Goal: Information Seeking & Learning: Learn about a topic

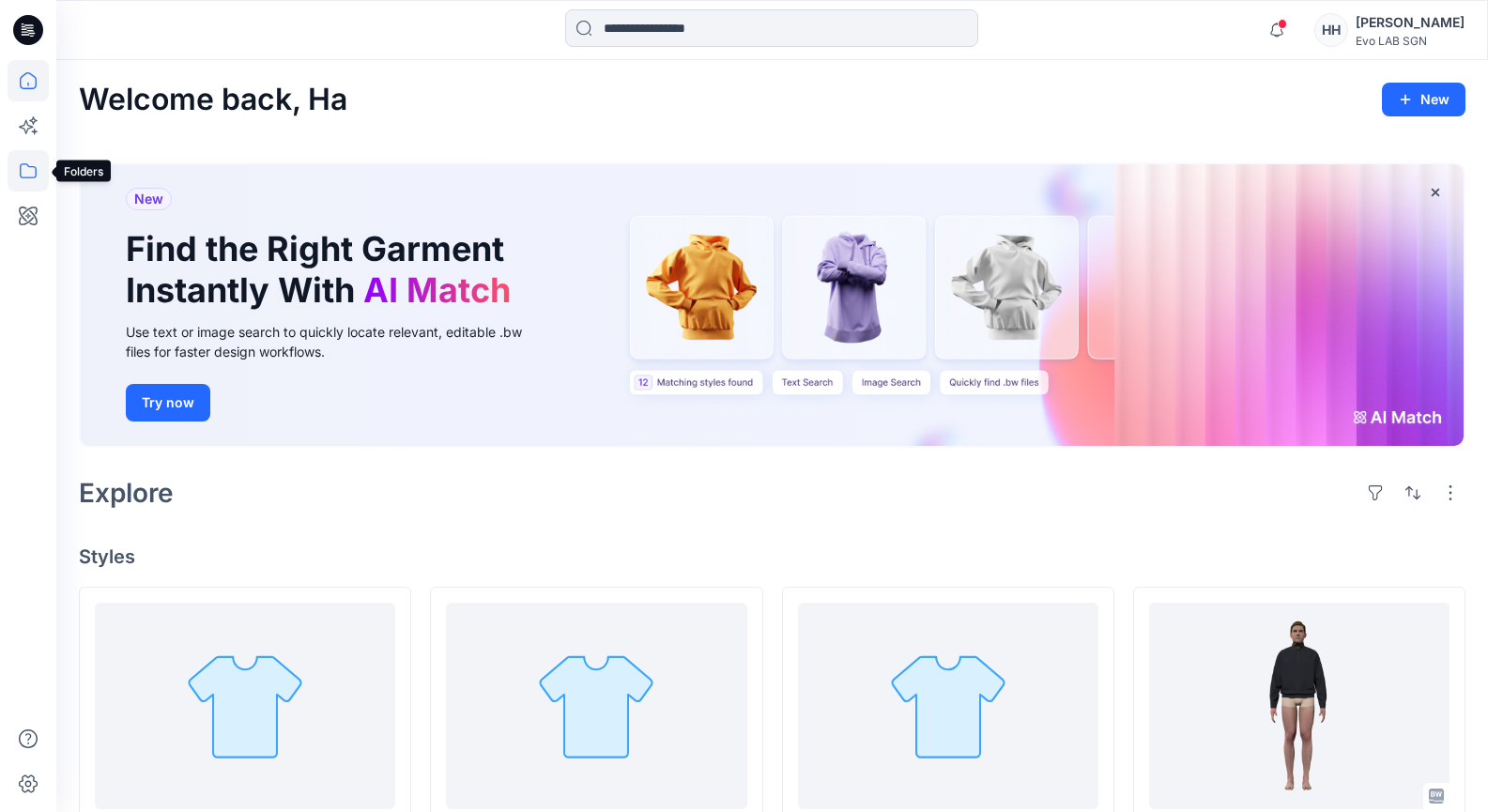
click at [19, 181] on icon at bounding box center [28, 171] width 41 height 41
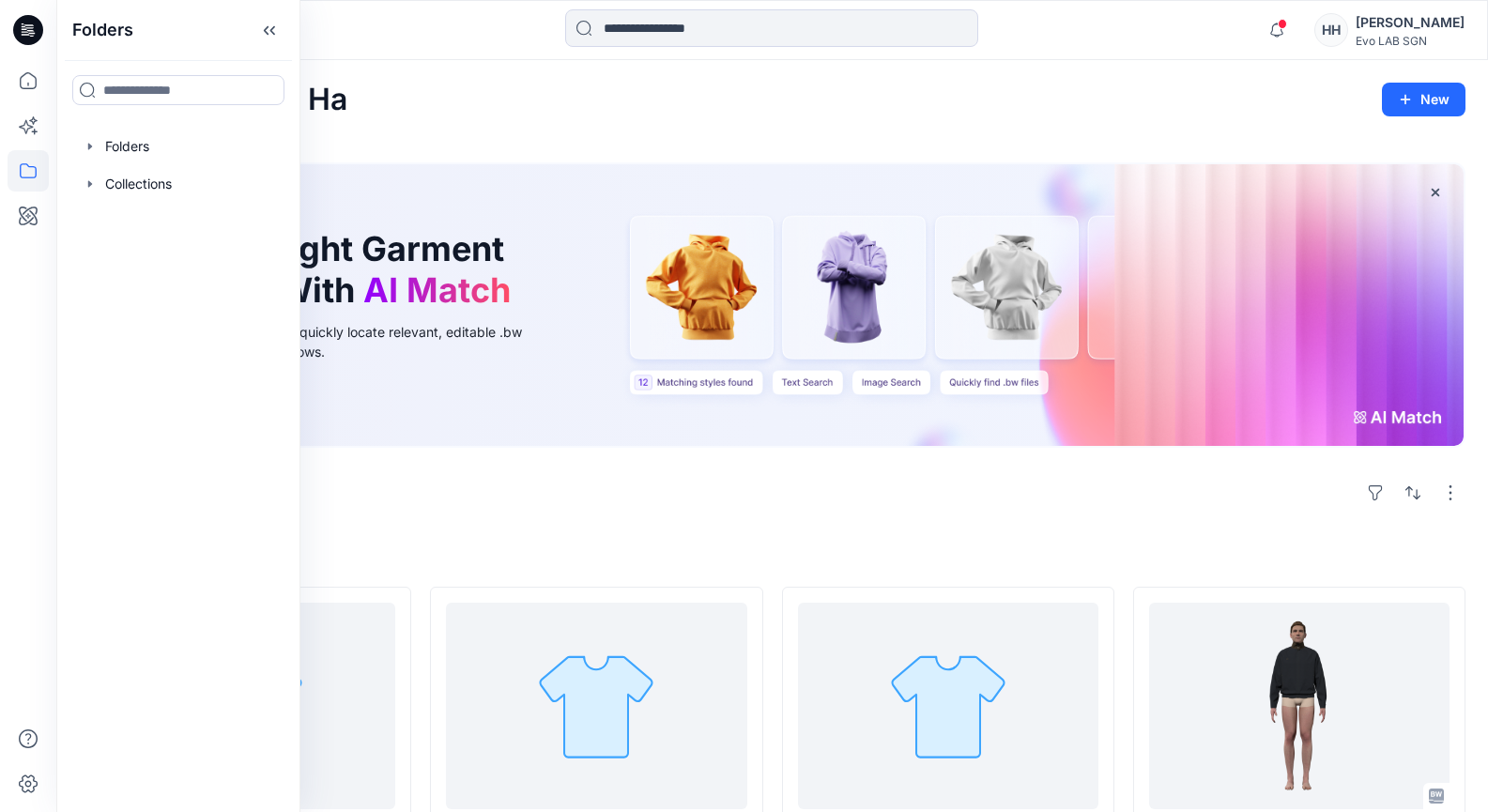
drag, startPoint x: 247, startPoint y: 136, endPoint x: 288, endPoint y: 162, distance: 48.5
click at [247, 137] on div at bounding box center [178, 146] width 214 height 38
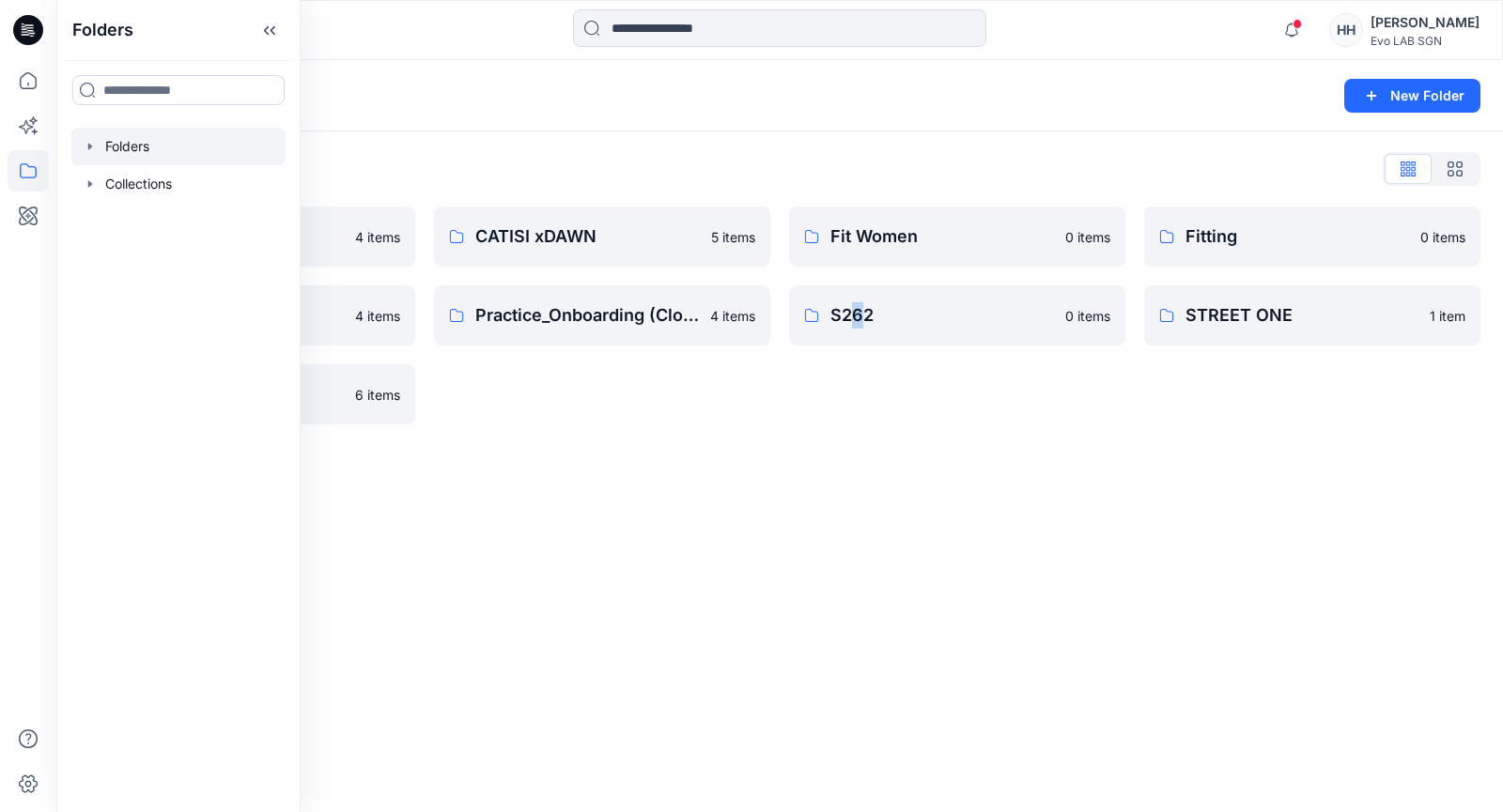
drag, startPoint x: 860, startPoint y: 660, endPoint x: 849, endPoint y: 439, distance: 221.3
click at [846, 647] on div "Folders New Folder Folders List 3D NEW SAMPLE 4 items Practice_Onboarding 4 ite…" at bounding box center [779, 436] width 1446 height 752
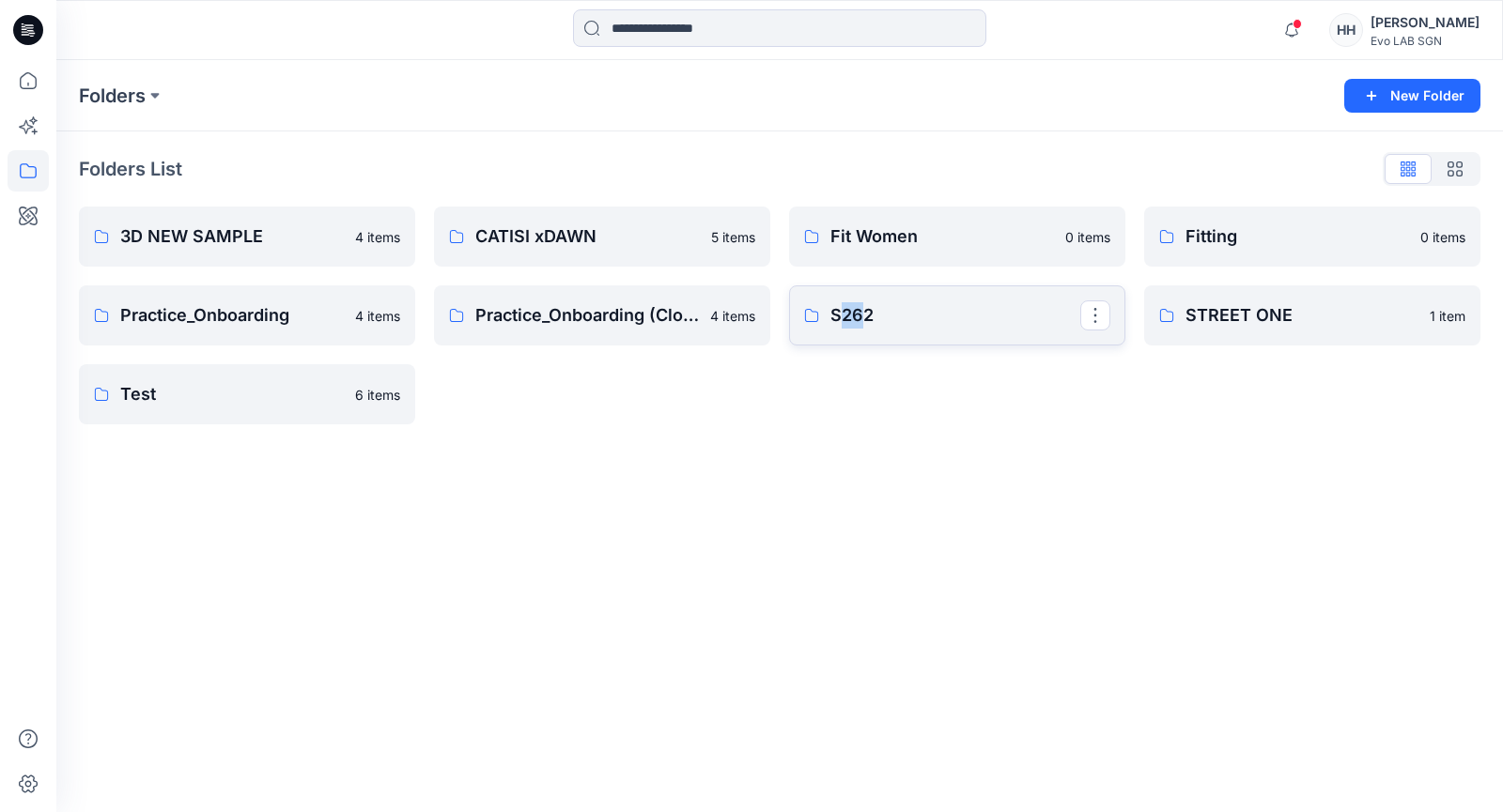
click at [913, 311] on p "S262" at bounding box center [955, 314] width 250 height 26
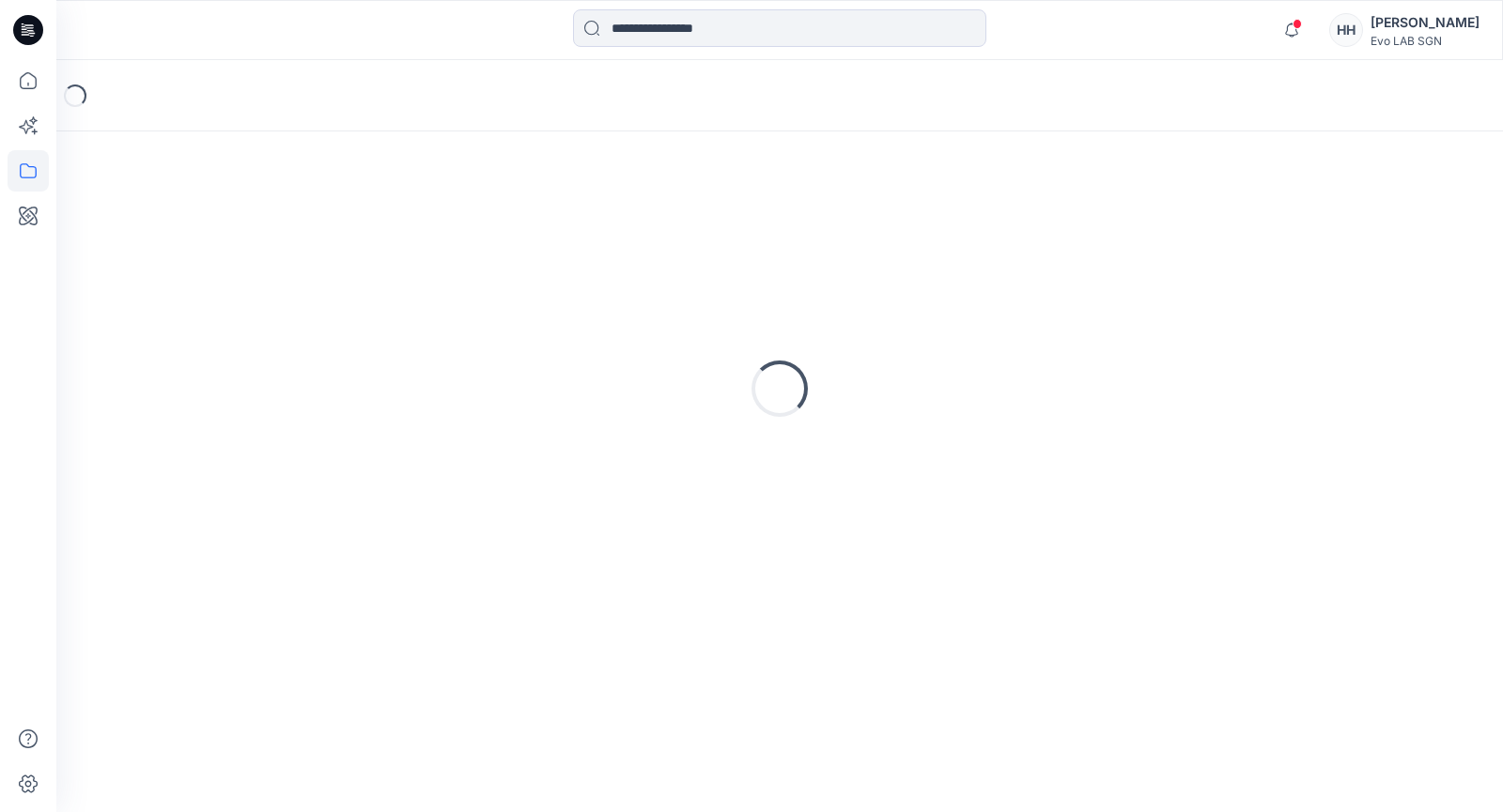
click at [913, 311] on div "Loading..." at bounding box center [779, 389] width 1402 height 470
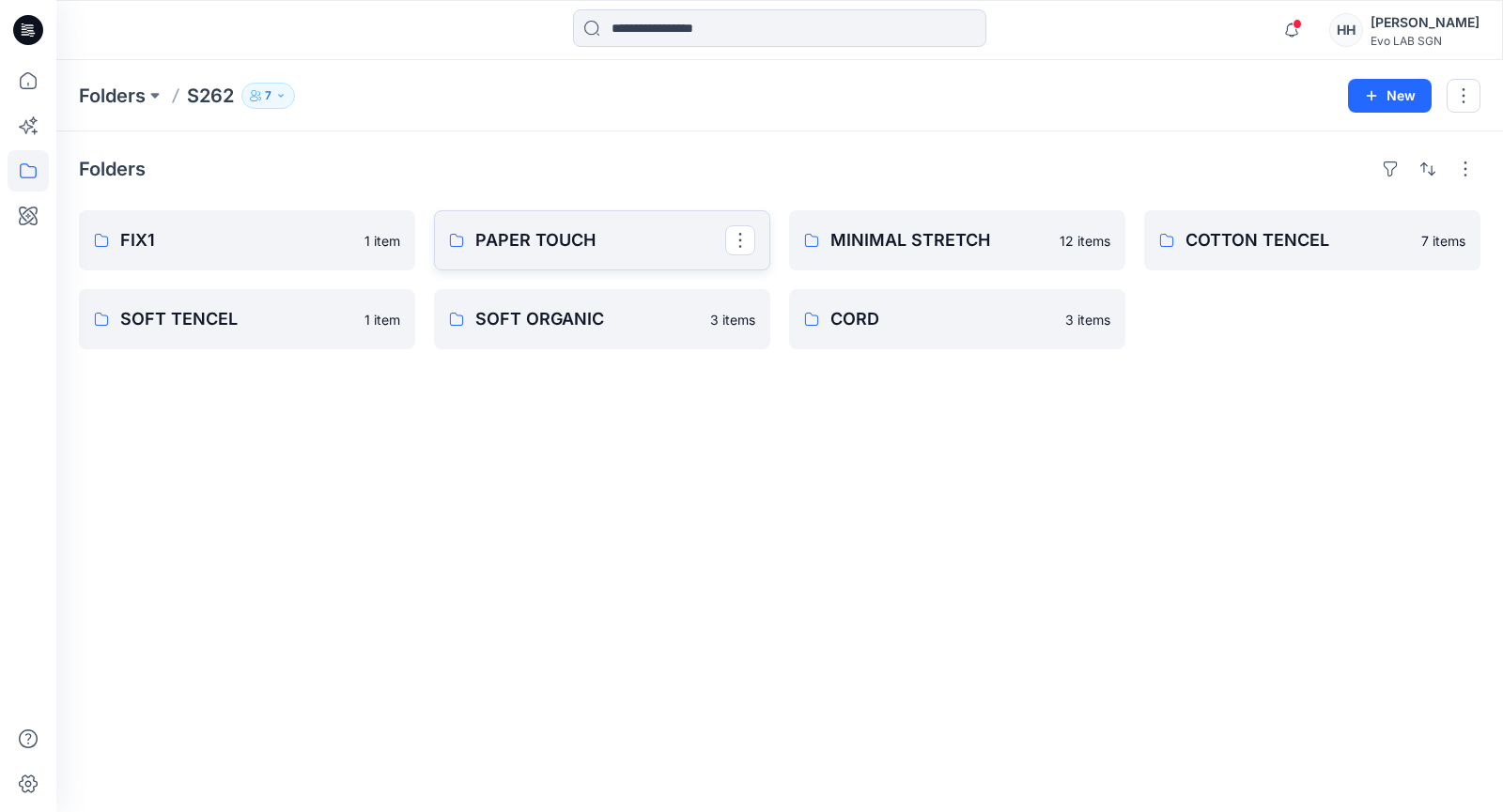
click at [651, 246] on p "PAPER TOUCH" at bounding box center [600, 240] width 250 height 26
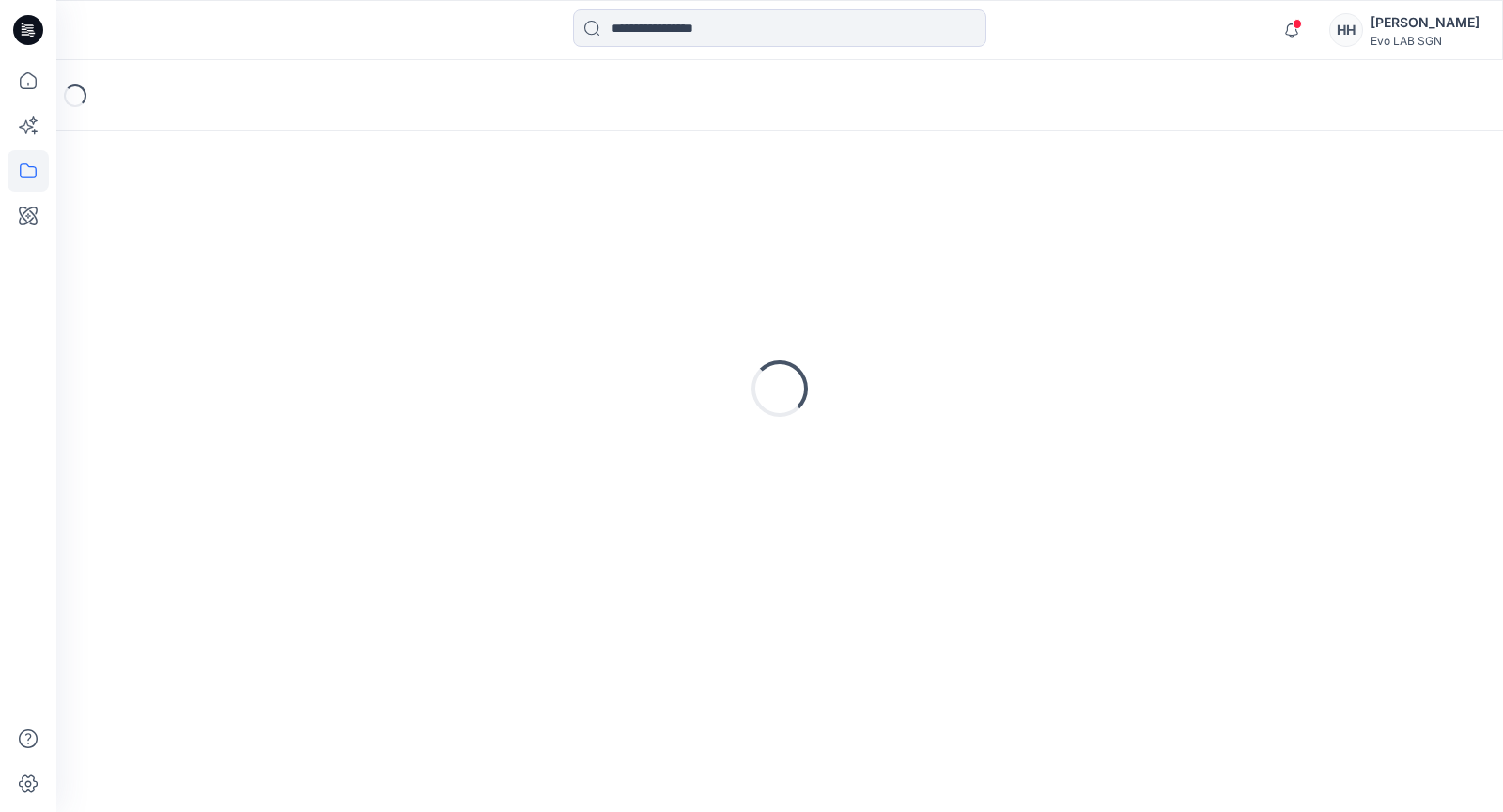
click at [651, 246] on div "Loading..." at bounding box center [779, 389] width 1402 height 470
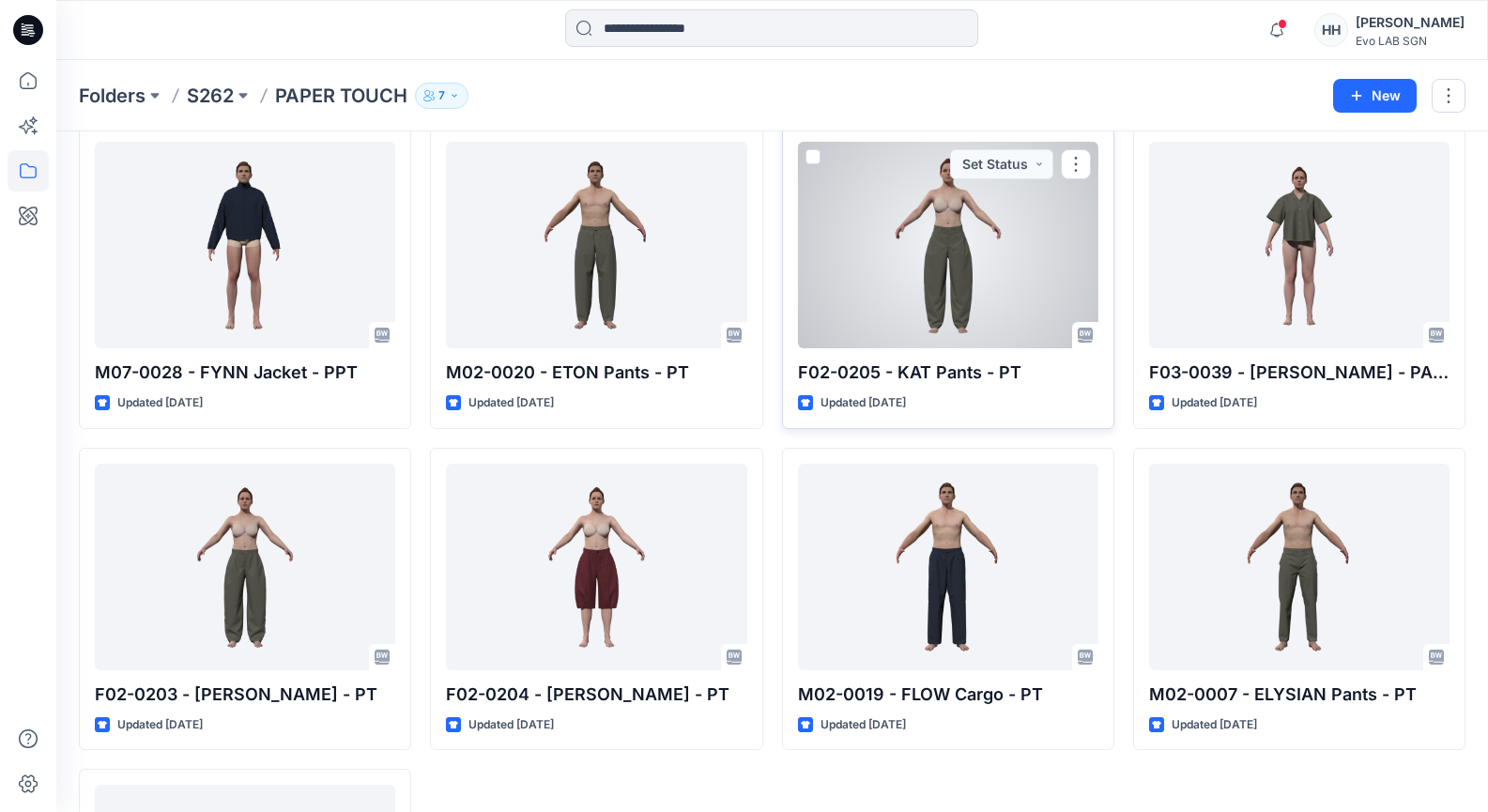
scroll to position [178, 0]
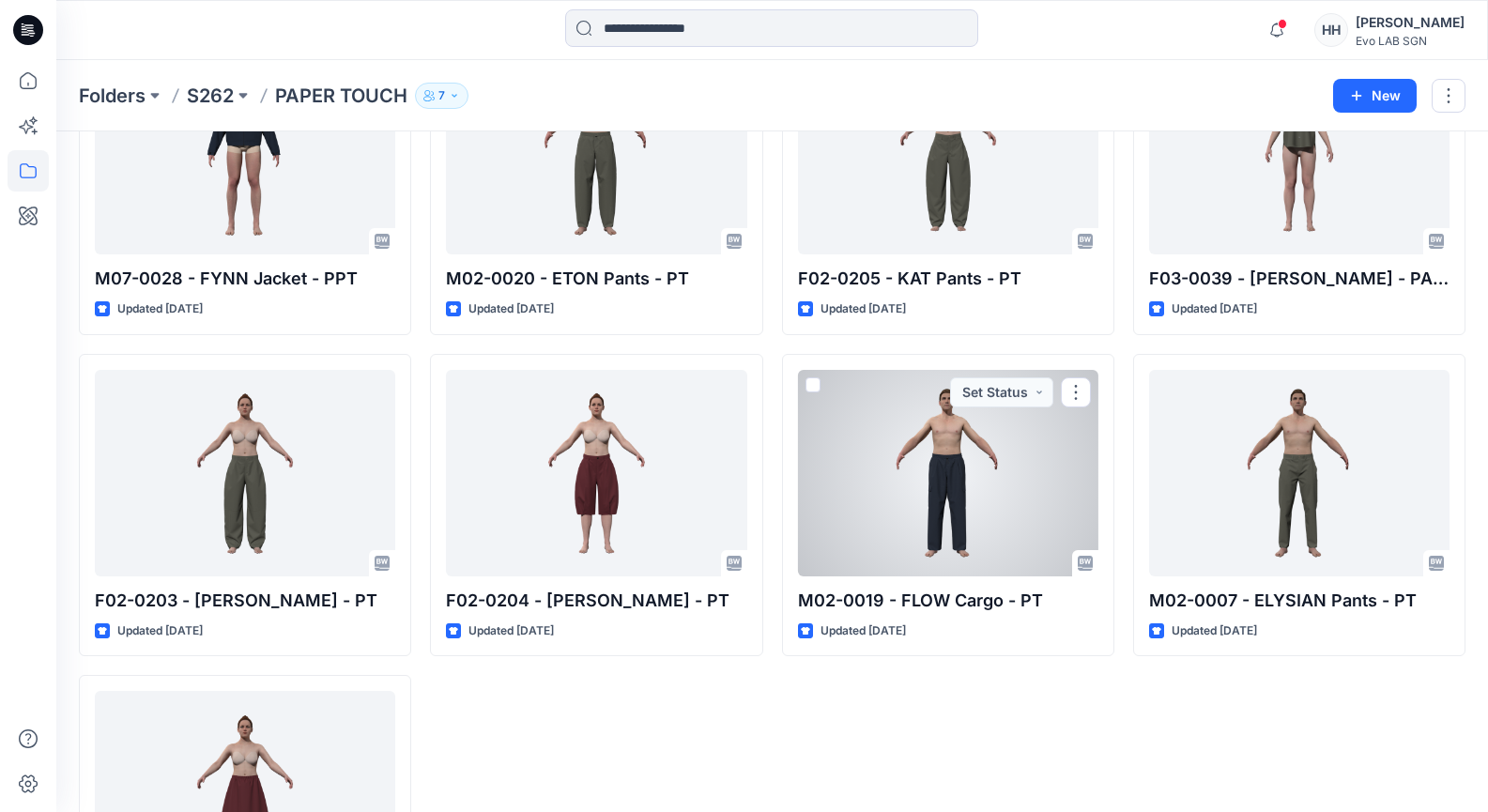
drag, startPoint x: 954, startPoint y: 431, endPoint x: 716, endPoint y: 426, distance: 238.1
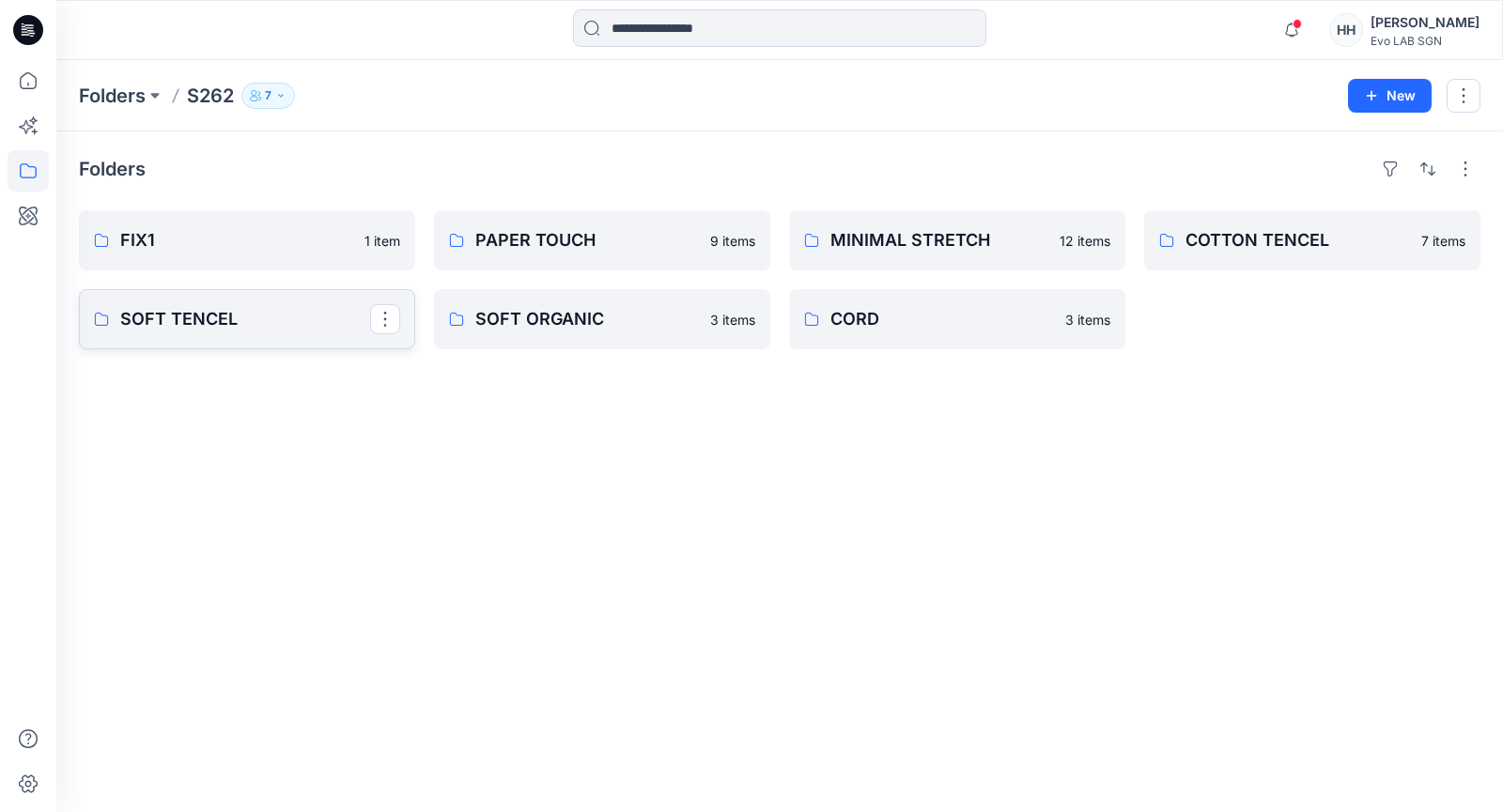
click at [287, 327] on p "SOFT TENCEL" at bounding box center [245, 318] width 250 height 26
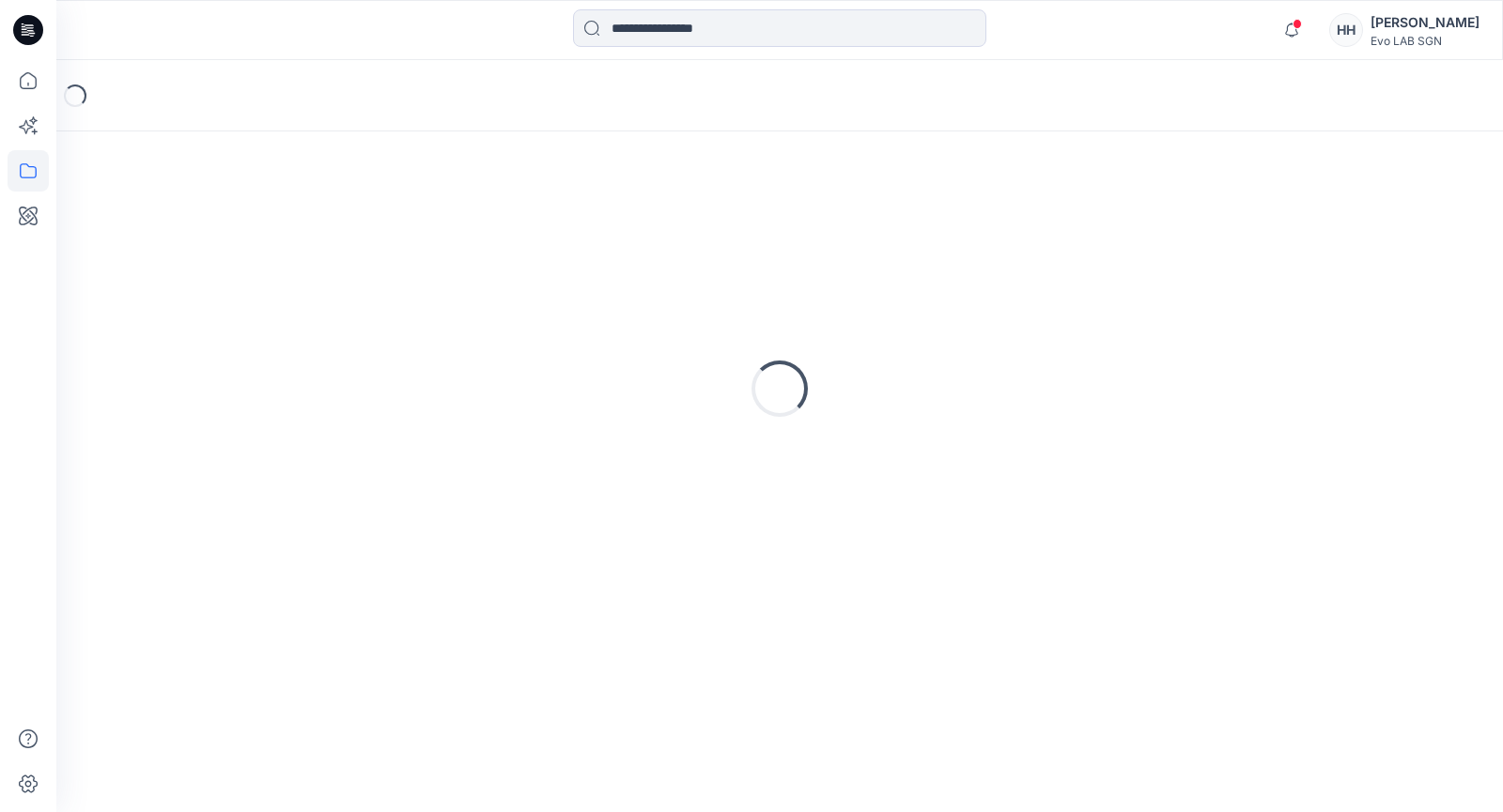
click at [287, 327] on div "Loading..." at bounding box center [779, 389] width 1402 height 470
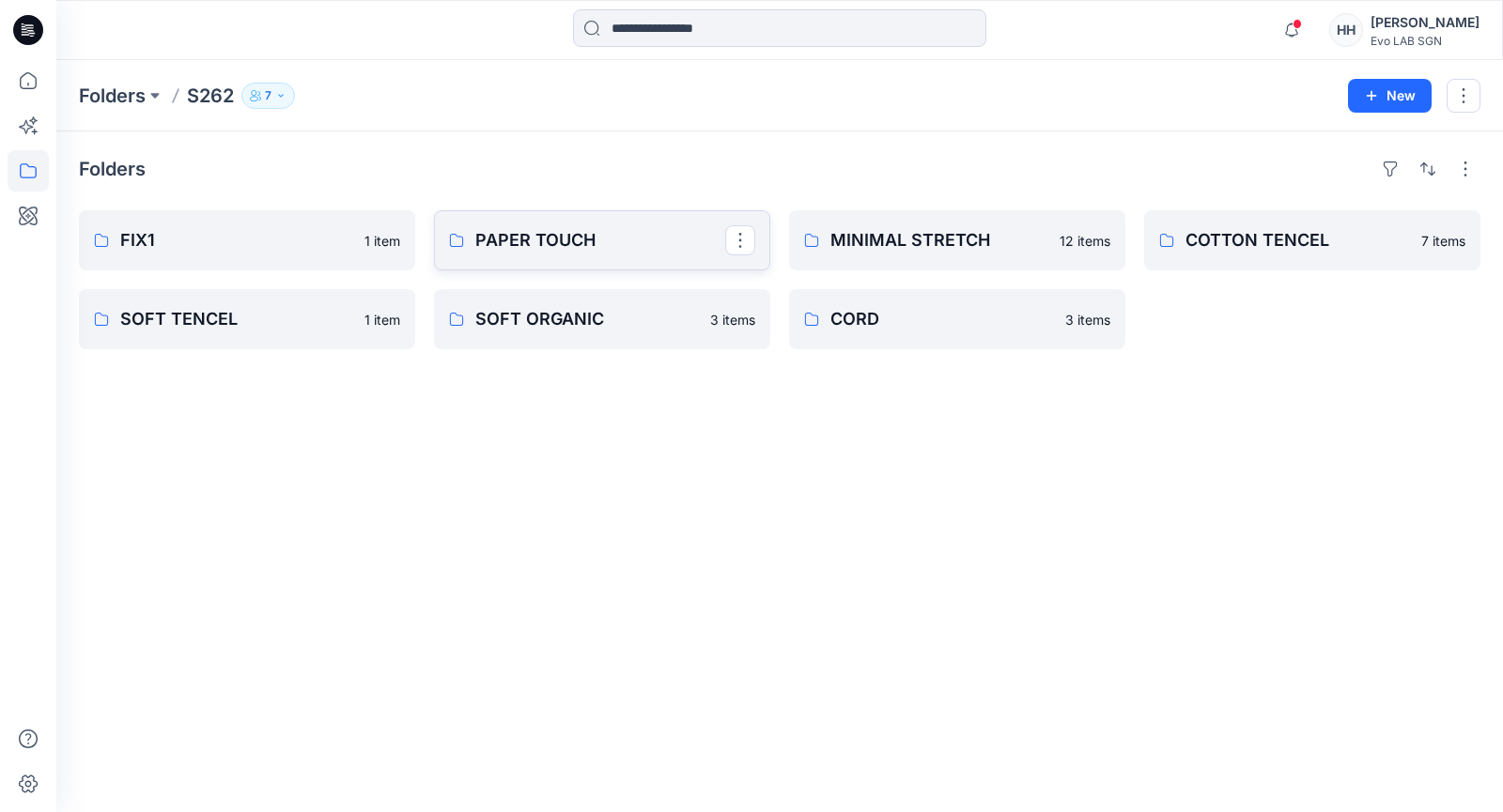
click at [644, 263] on link "PAPER TOUCH" at bounding box center [602, 240] width 337 height 60
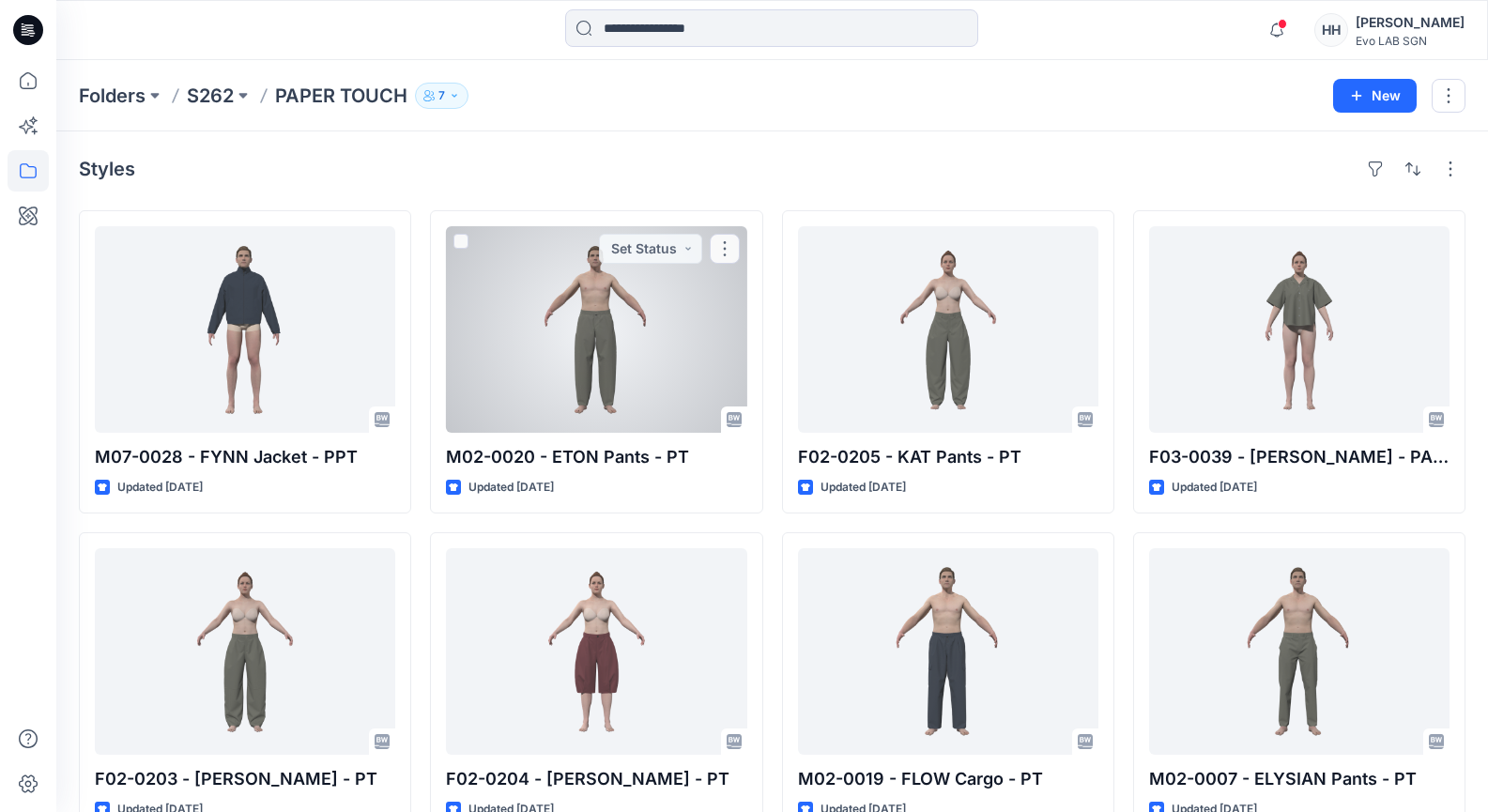
click at [644, 263] on button "Set Status" at bounding box center [650, 248] width 103 height 30
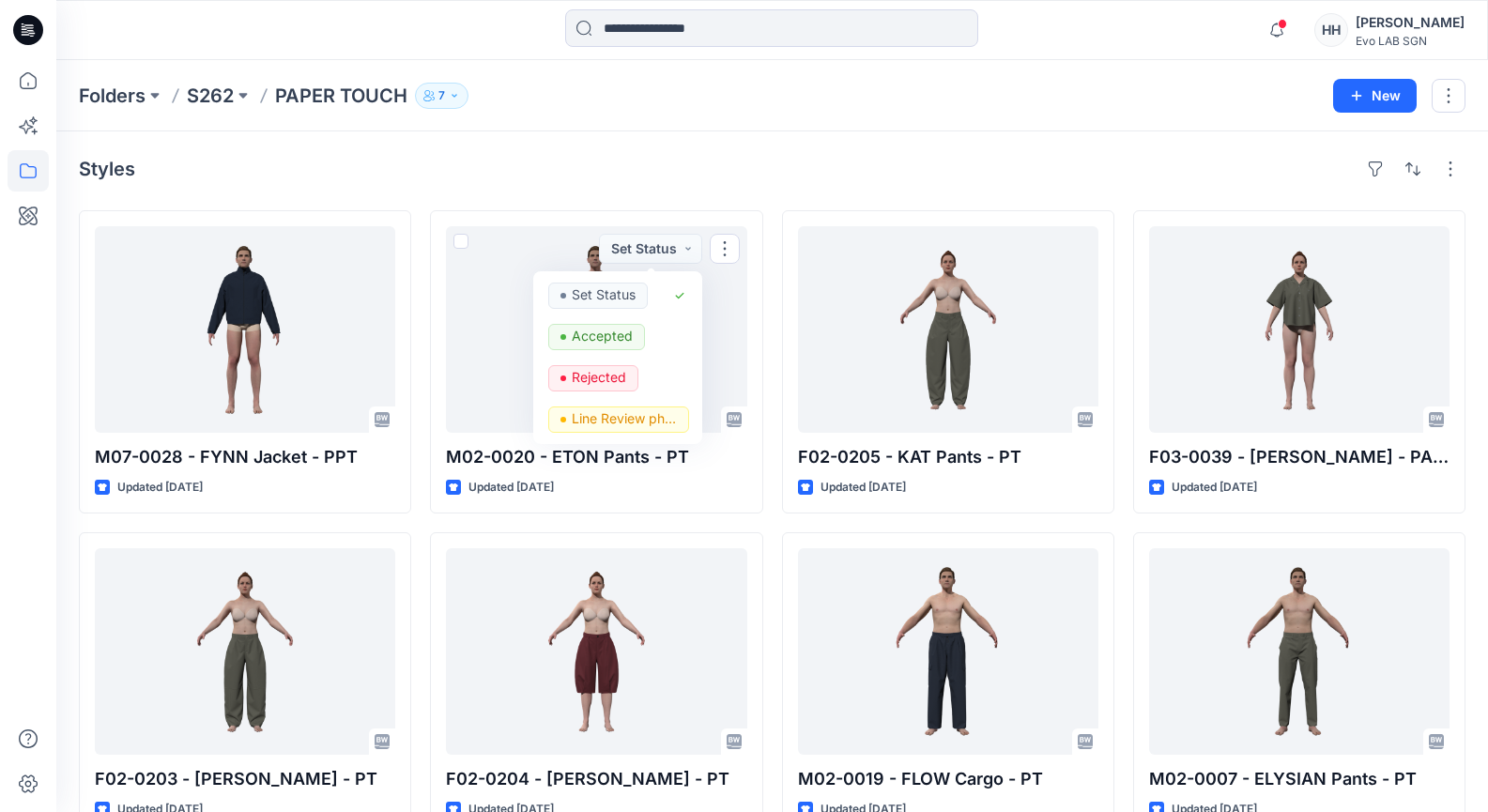
drag, startPoint x: 1132, startPoint y: 88, endPoint x: 1132, endPoint y: 105, distance: 17.0
click at [1132, 88] on div "Folders S262 PAPER TOUCH 7" at bounding box center [699, 95] width 1240 height 26
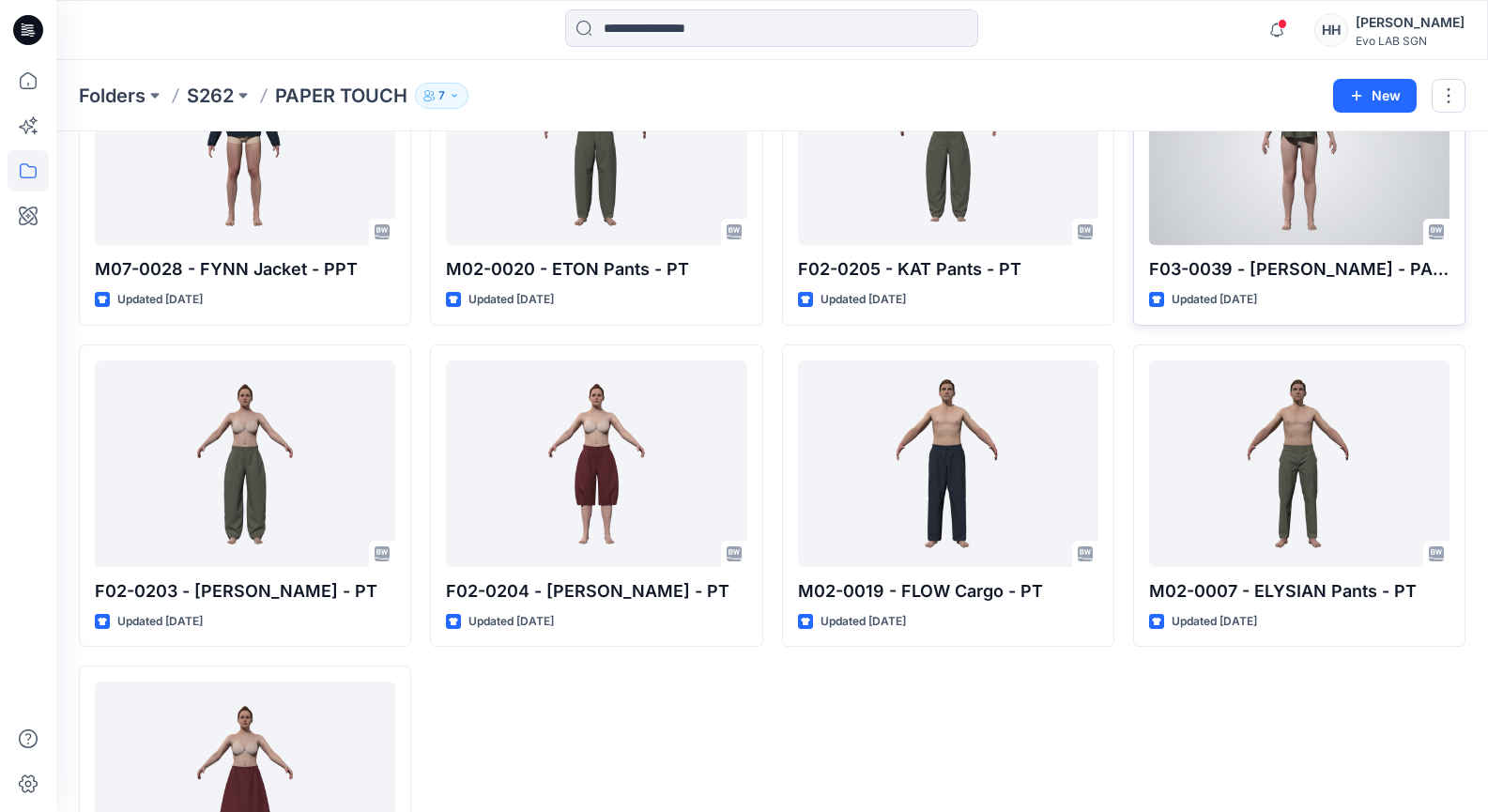
scroll to position [282, 0]
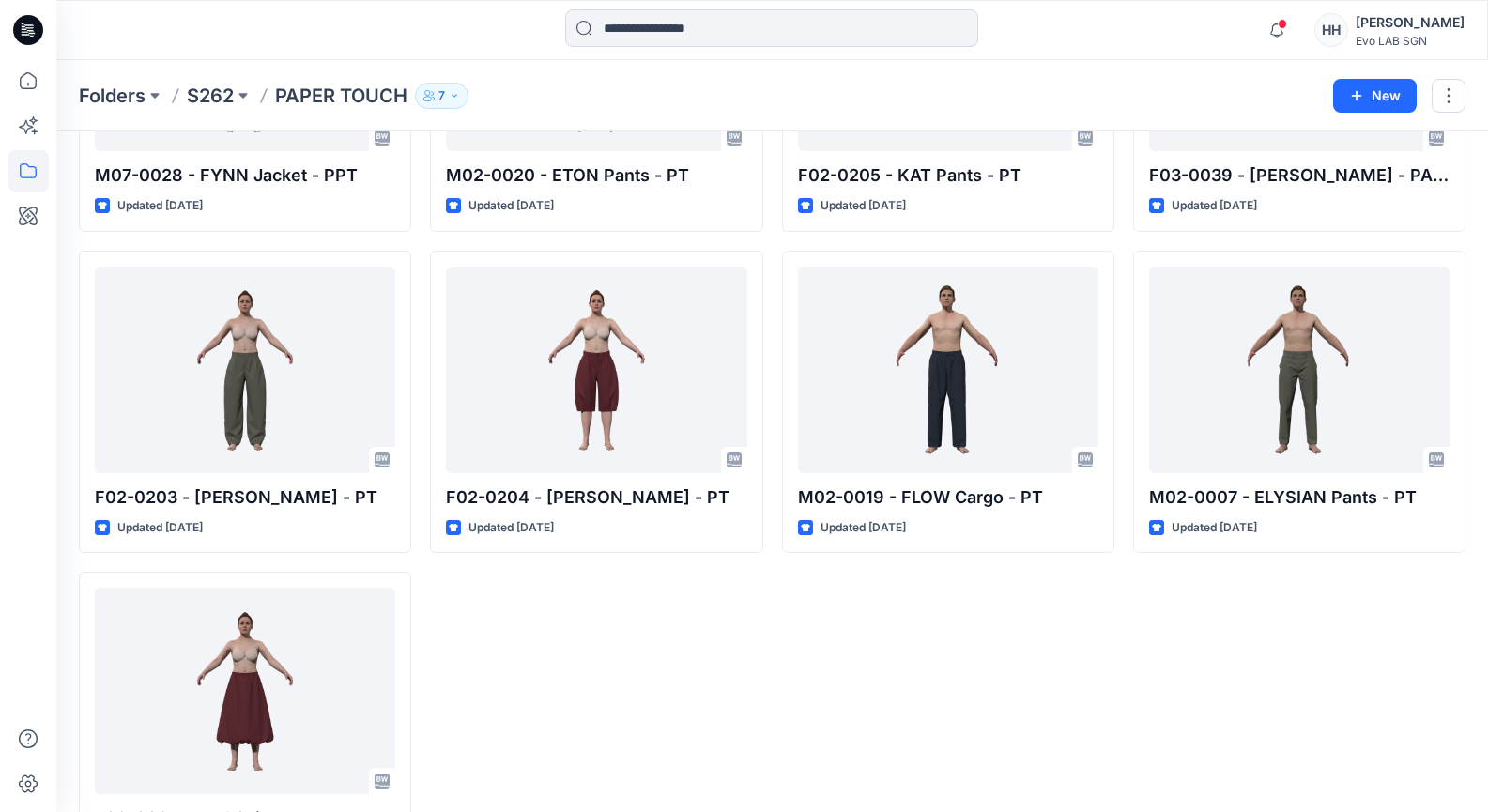
drag, startPoint x: 980, startPoint y: 580, endPoint x: 950, endPoint y: 573, distance: 30.8
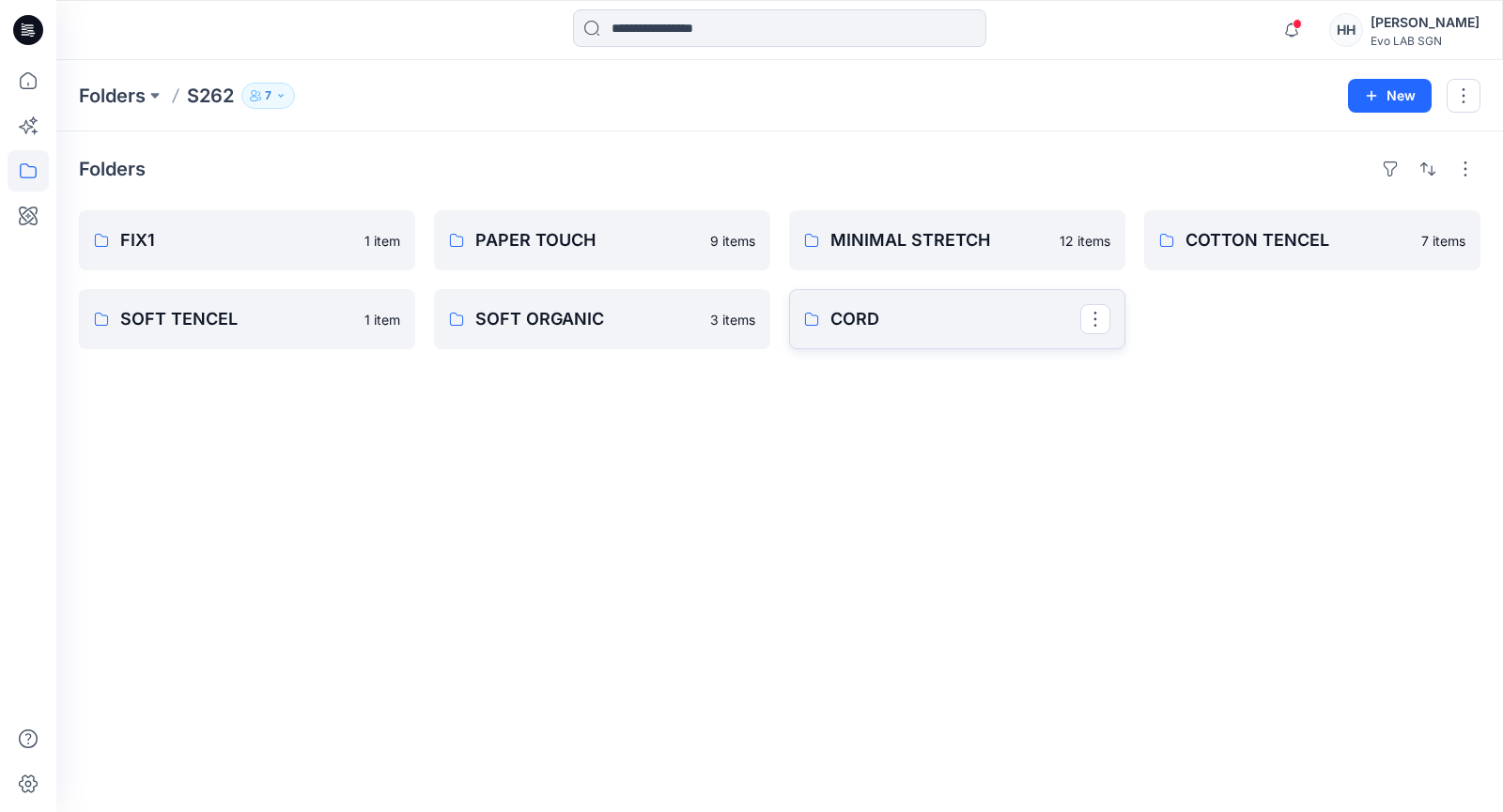
click at [912, 321] on p "CORD" at bounding box center [955, 318] width 250 height 26
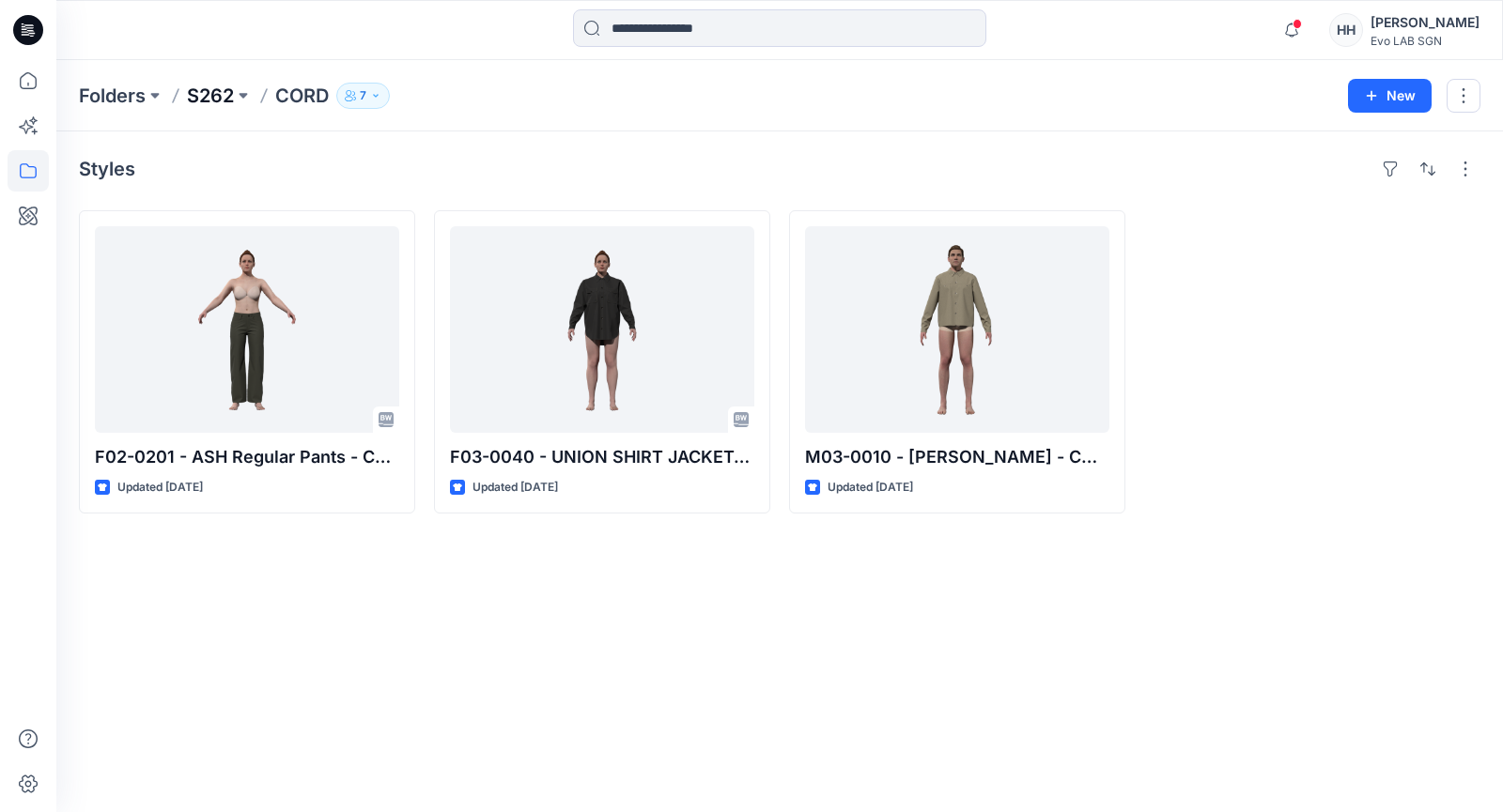
click at [221, 92] on p "S262" at bounding box center [210, 95] width 47 height 26
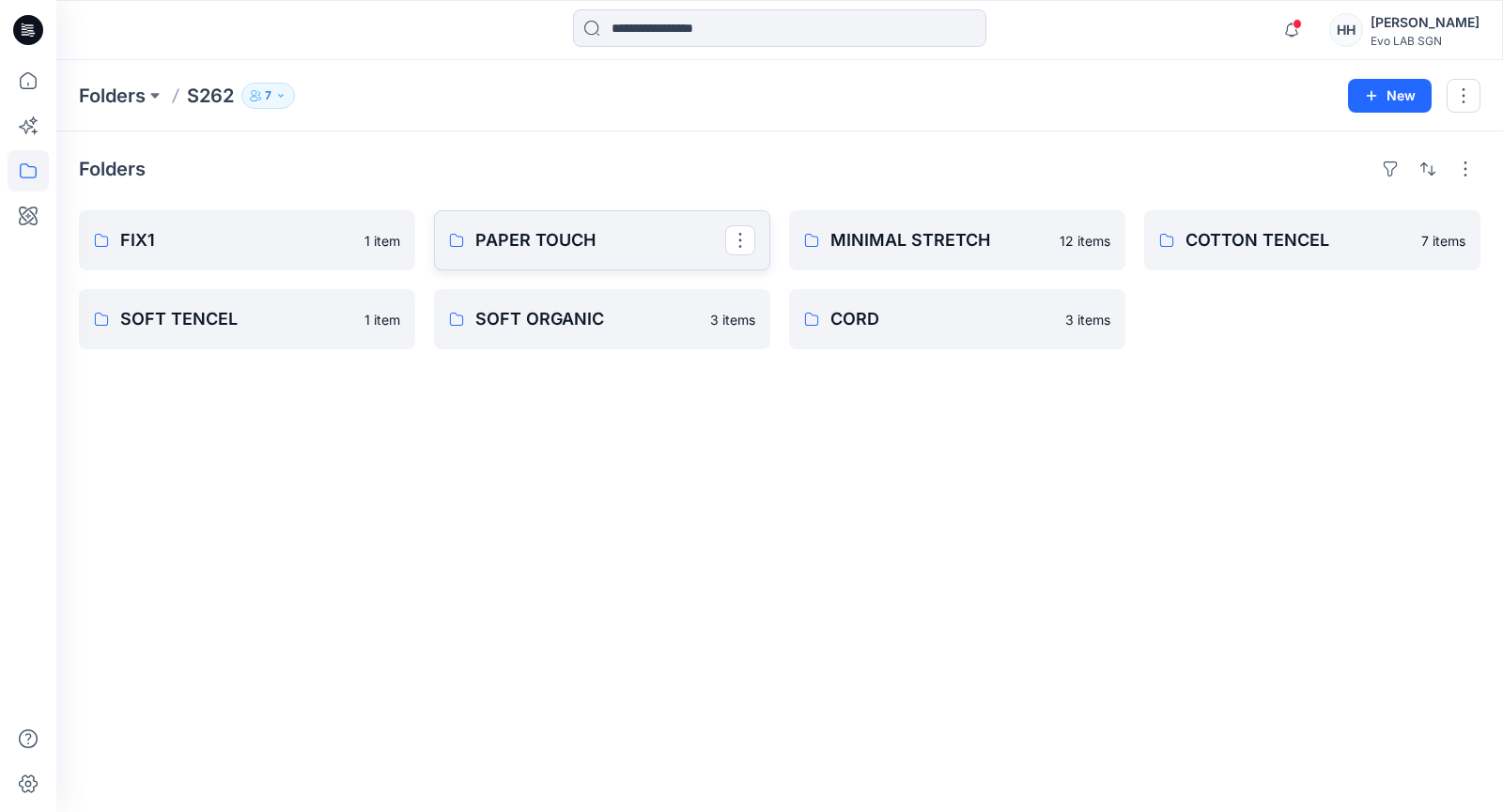
click at [661, 249] on p "PAPER TOUCH" at bounding box center [600, 240] width 250 height 26
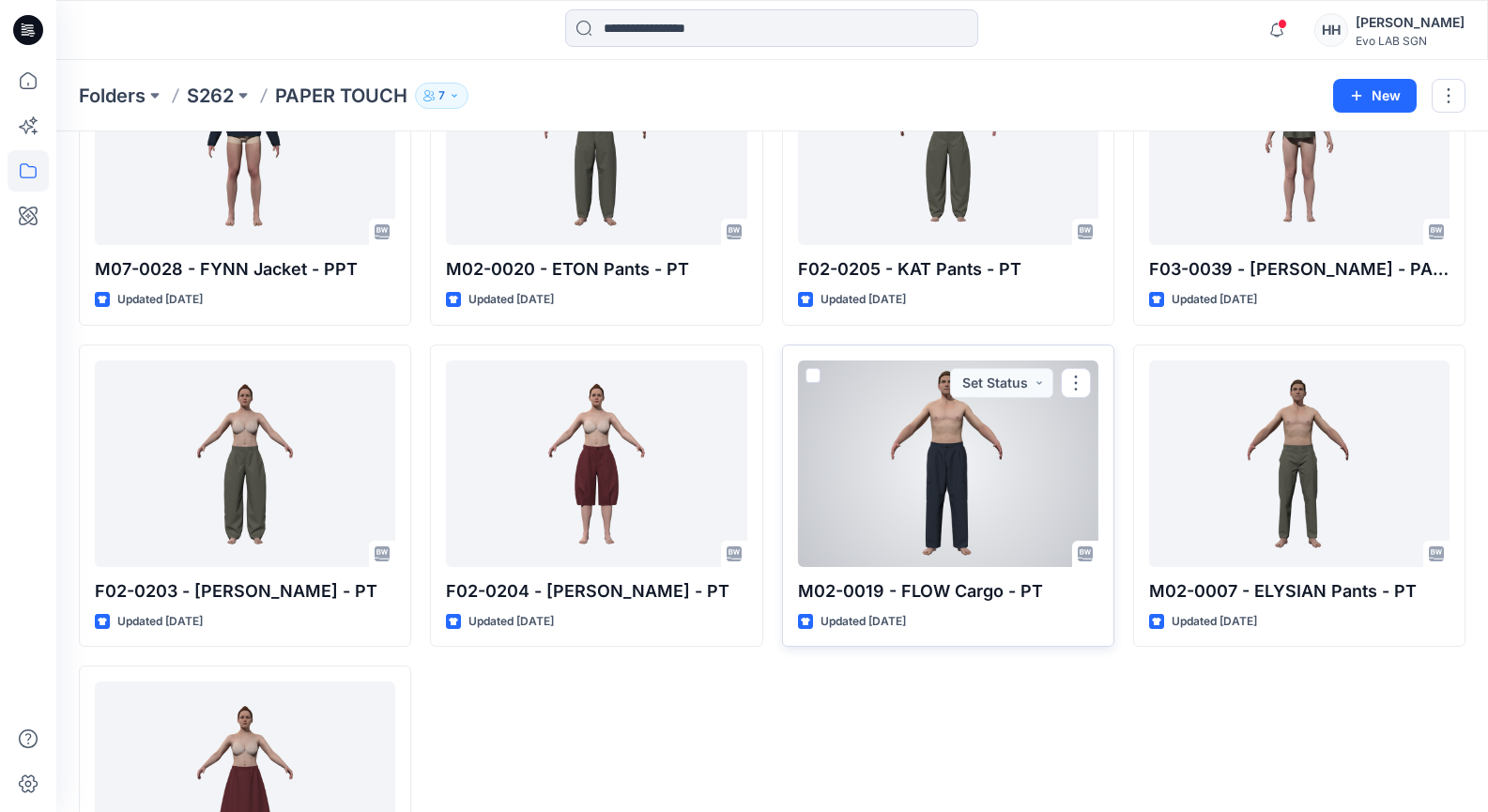
scroll to position [282, 0]
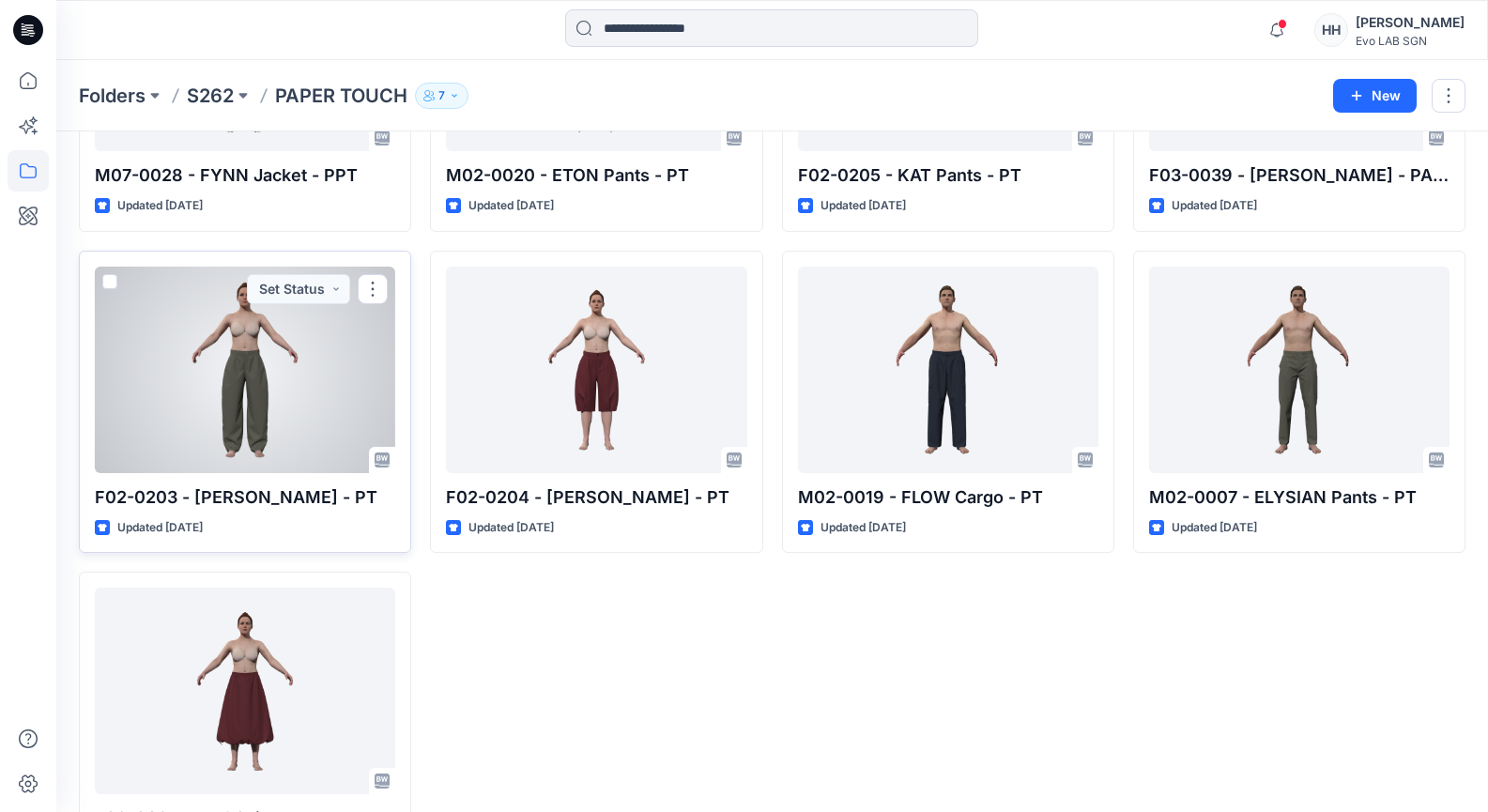
click at [306, 404] on div at bounding box center [245, 369] width 301 height 206
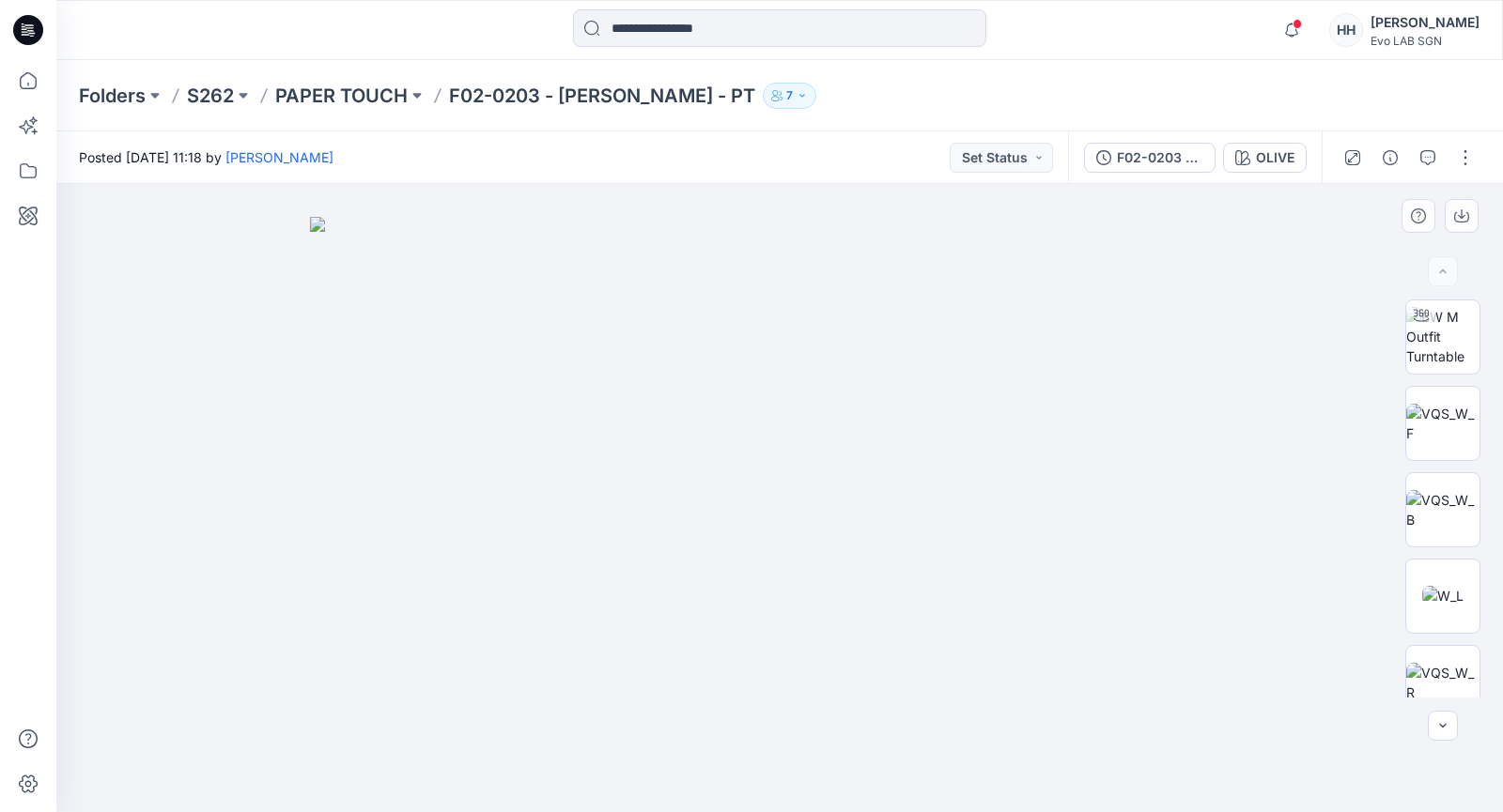
drag, startPoint x: 1036, startPoint y: 373, endPoint x: 1052, endPoint y: 381, distance: 17.9
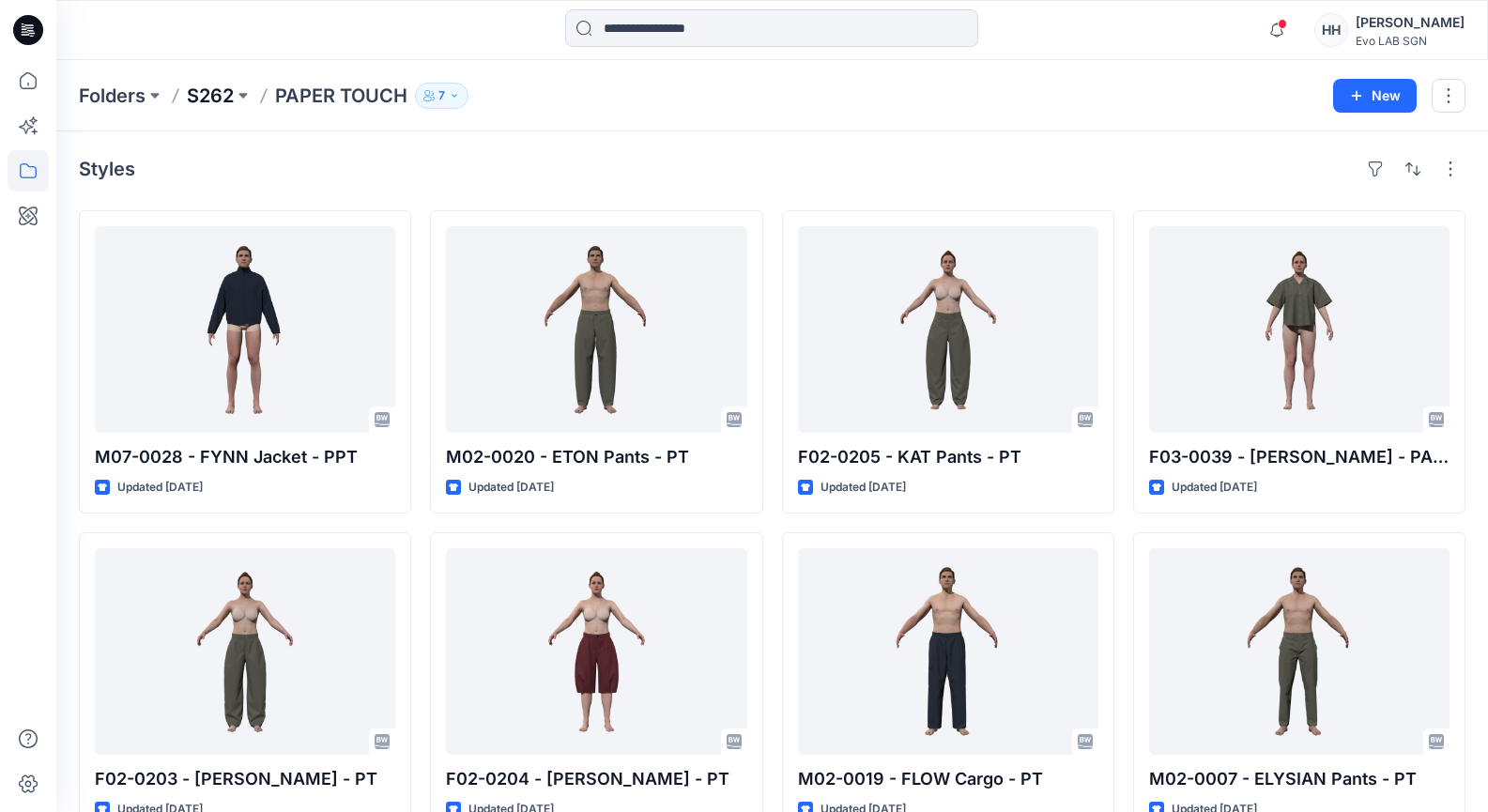
click at [212, 84] on p "S262" at bounding box center [210, 95] width 47 height 26
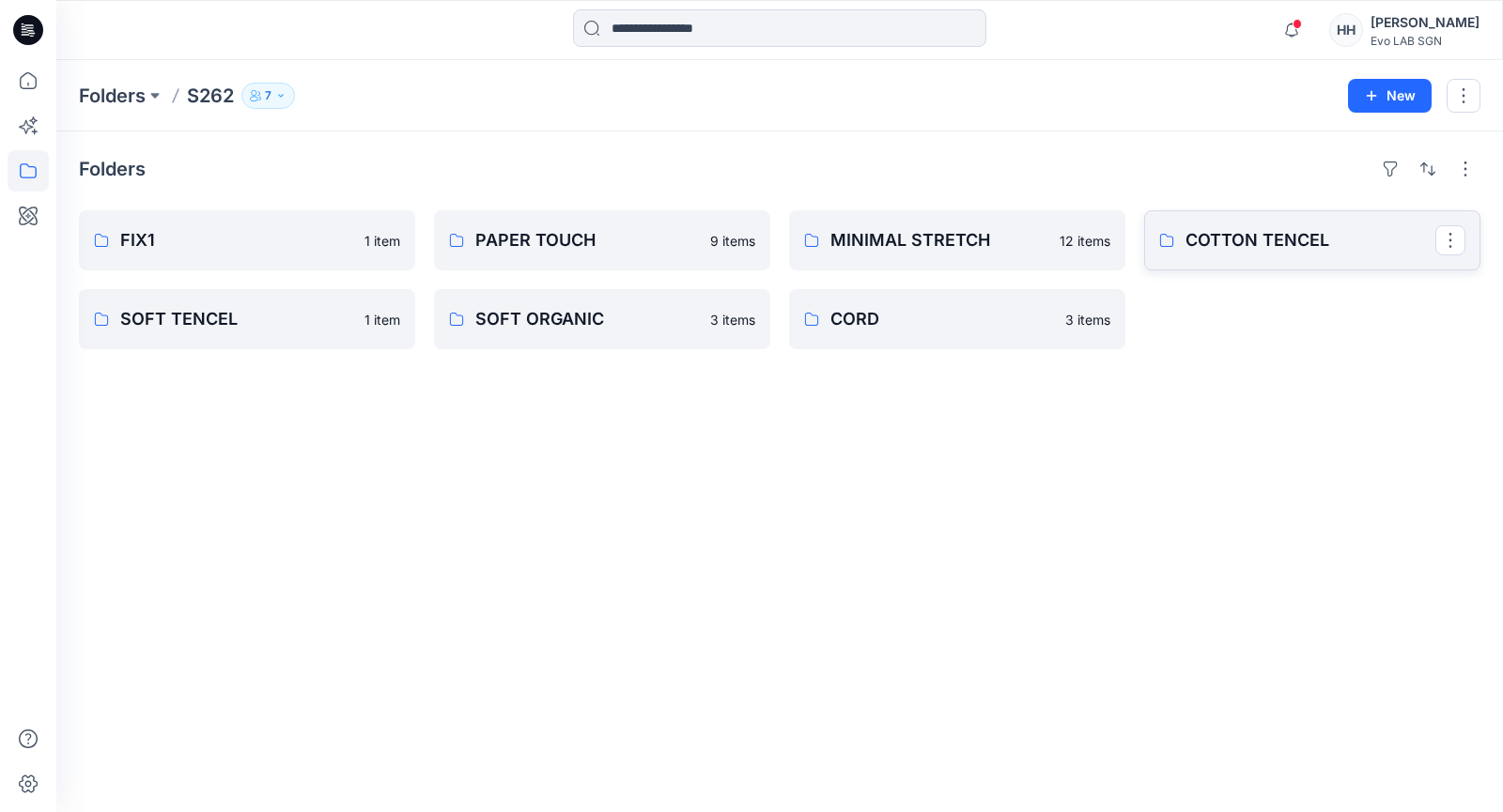
click at [1262, 250] on p "COTTON TENCEL" at bounding box center [1310, 240] width 250 height 26
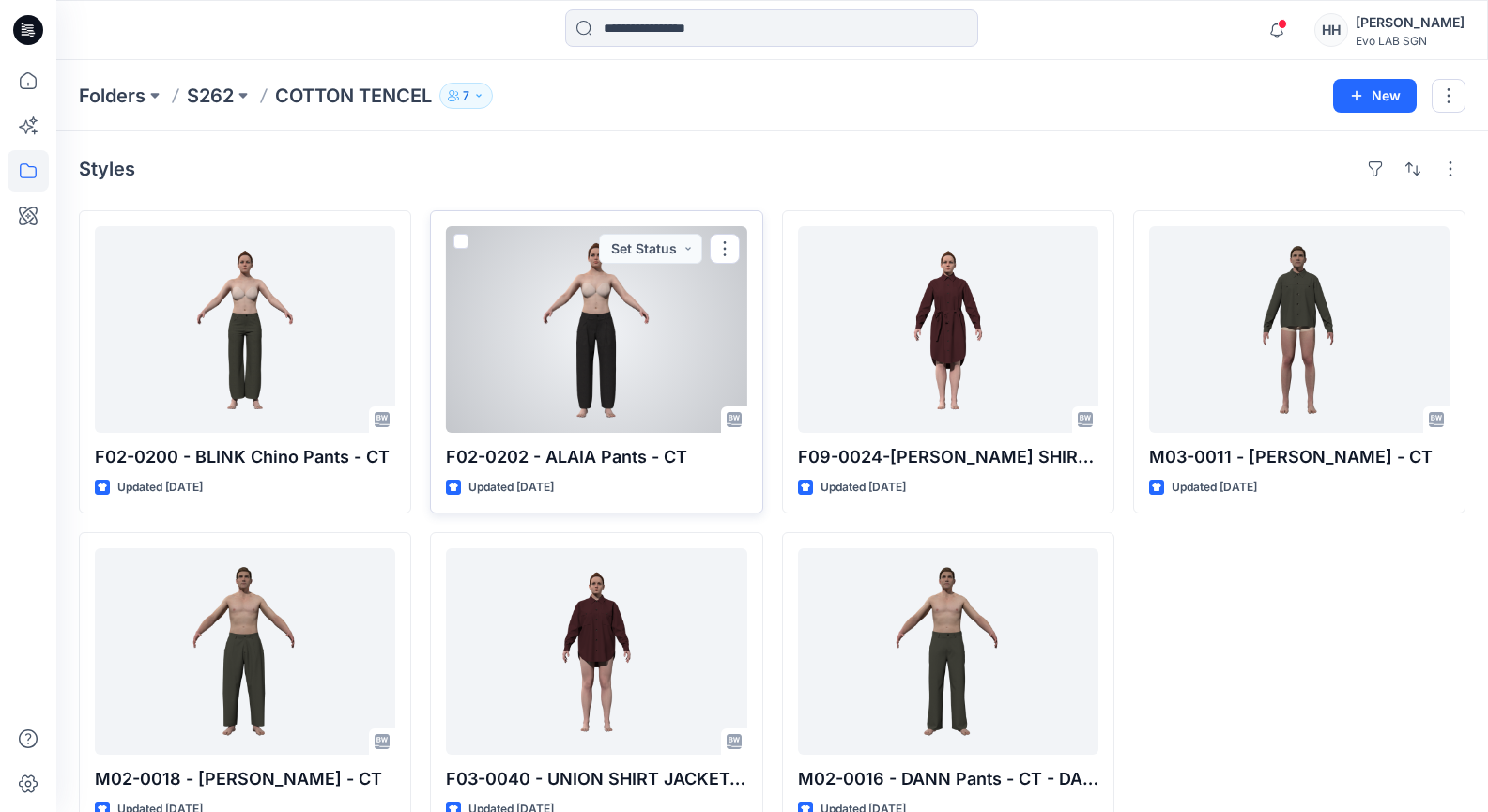
click at [688, 348] on div at bounding box center [596, 330] width 301 height 206
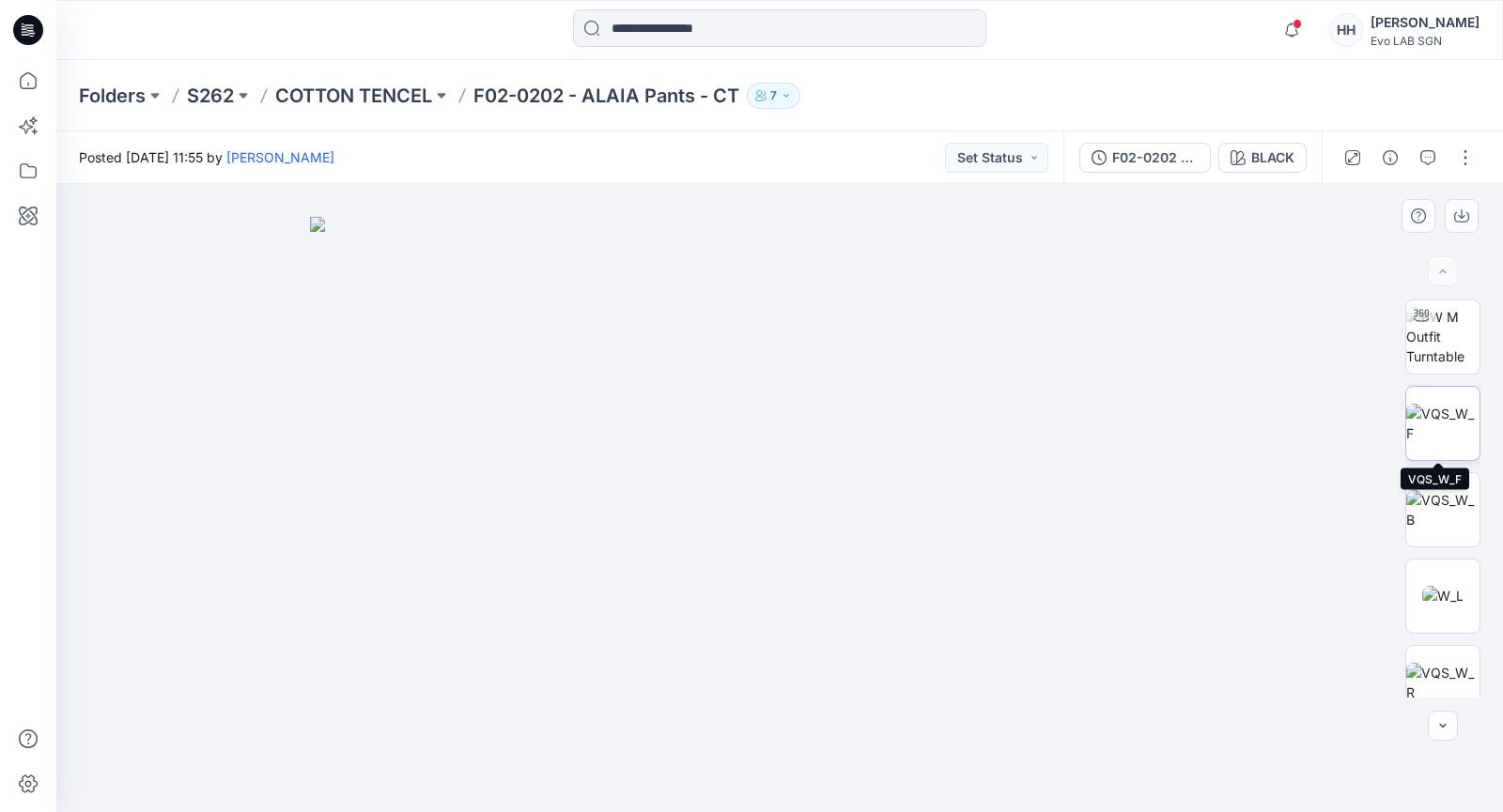
click at [1449, 419] on img at bounding box center [1442, 423] width 73 height 40
click at [1301, 24] on span at bounding box center [1298, 23] width 10 height 11
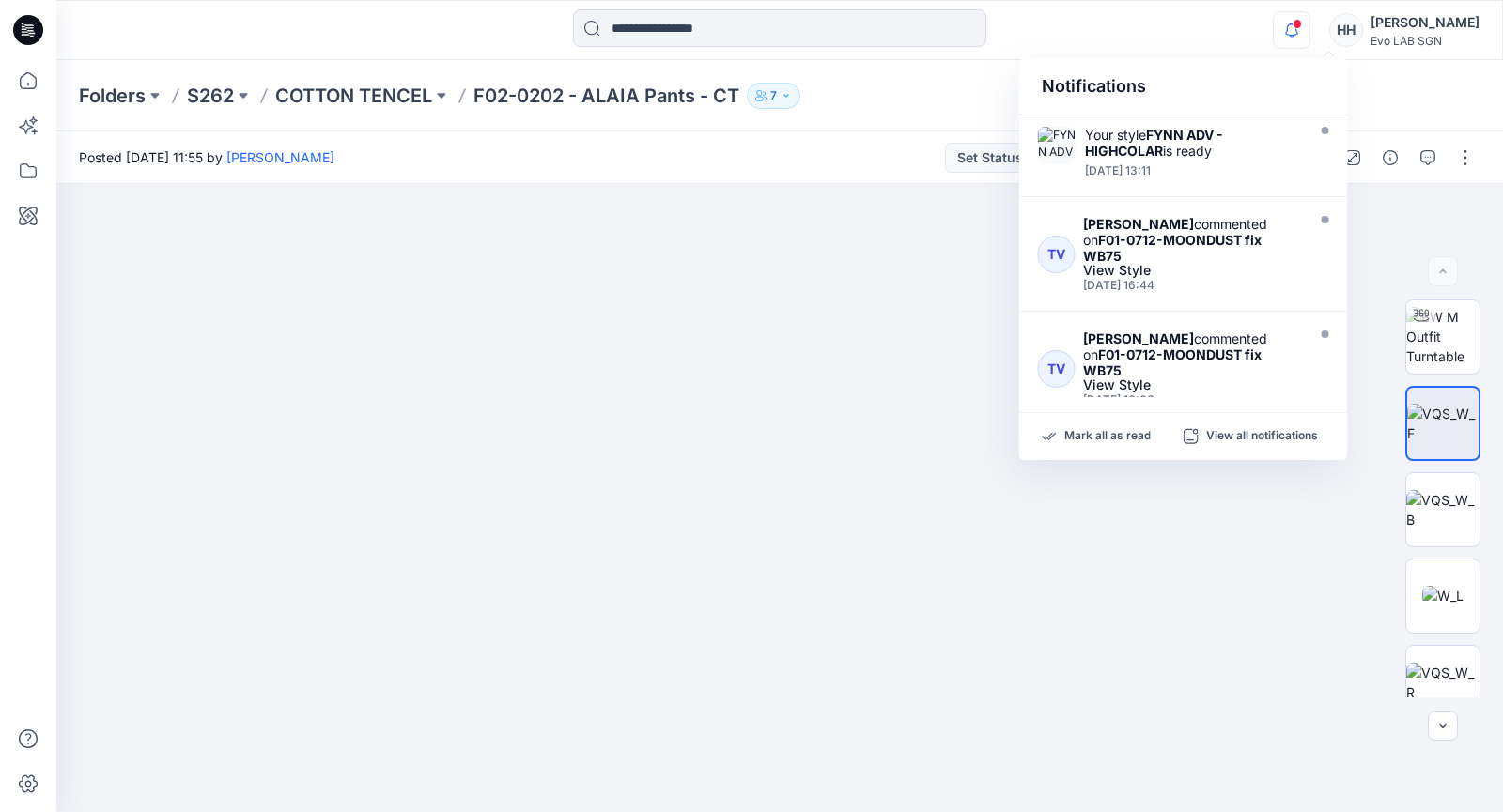
click at [1309, 29] on icon "button" at bounding box center [1291, 30] width 36 height 38
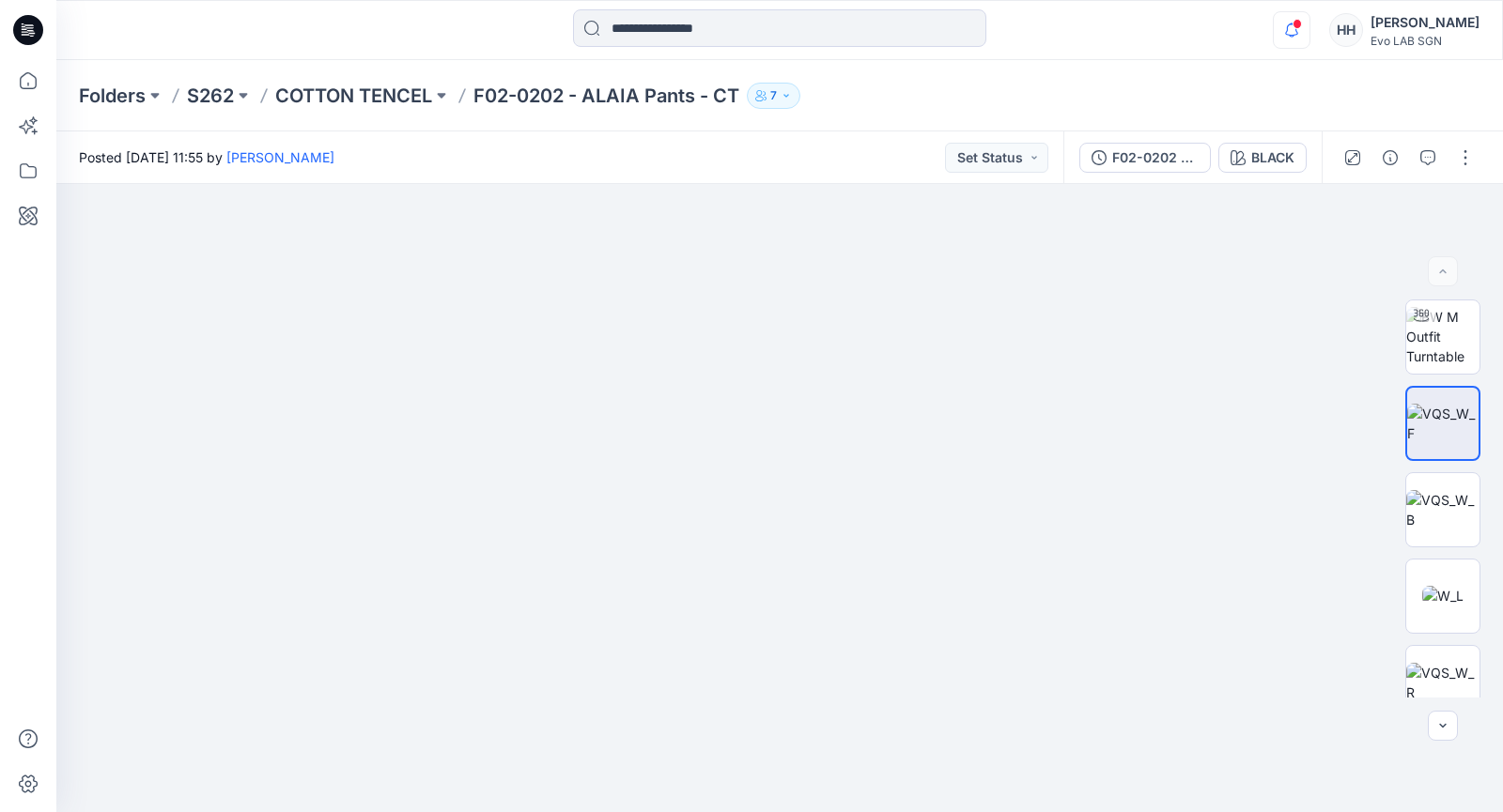
click at [1309, 37] on icon "button" at bounding box center [1291, 30] width 36 height 38
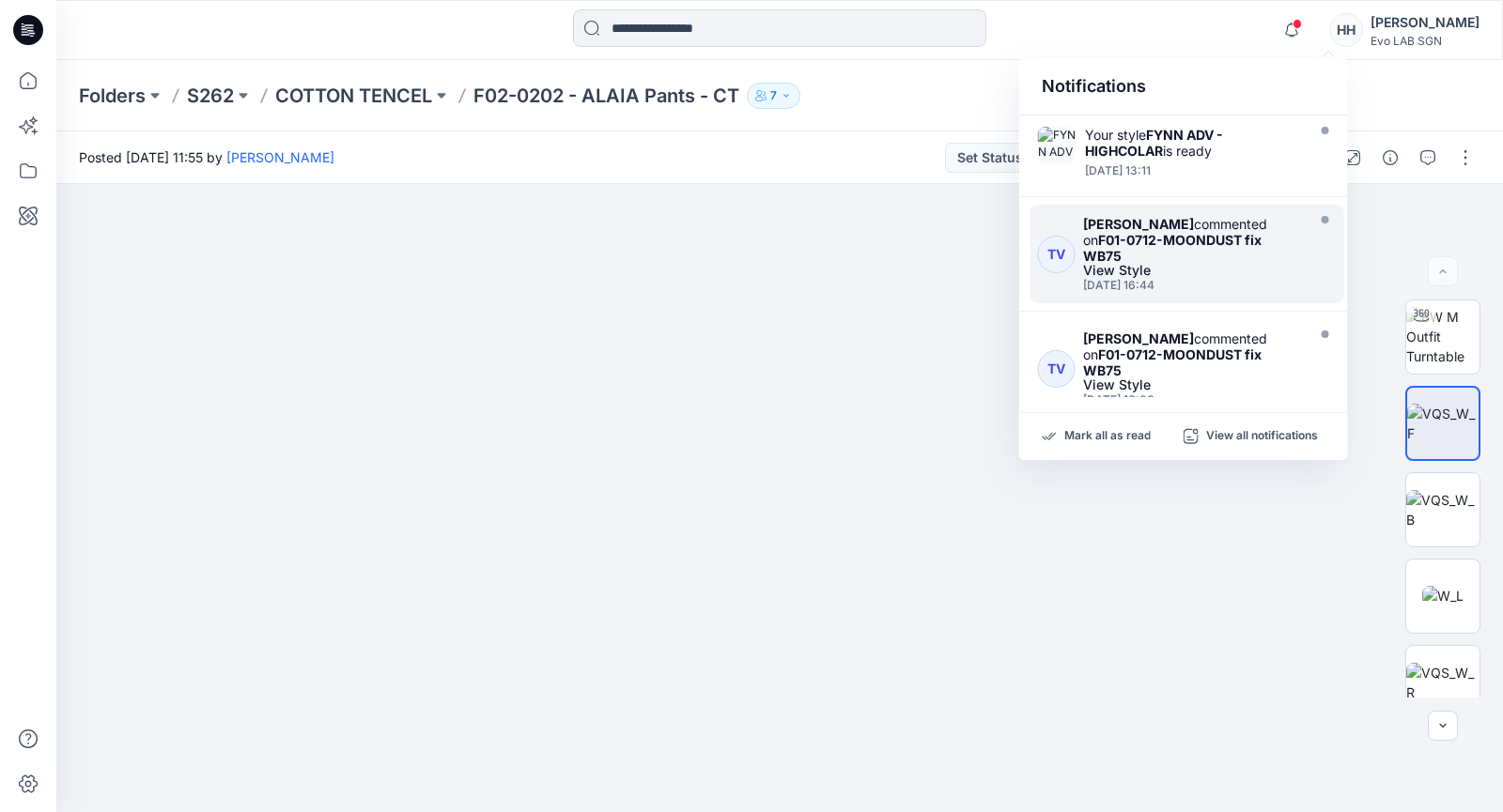
click at [1209, 257] on div "[PERSON_NAME] commented on F01-0712-MOONDUST fix WB75" at bounding box center [1192, 240] width 218 height 48
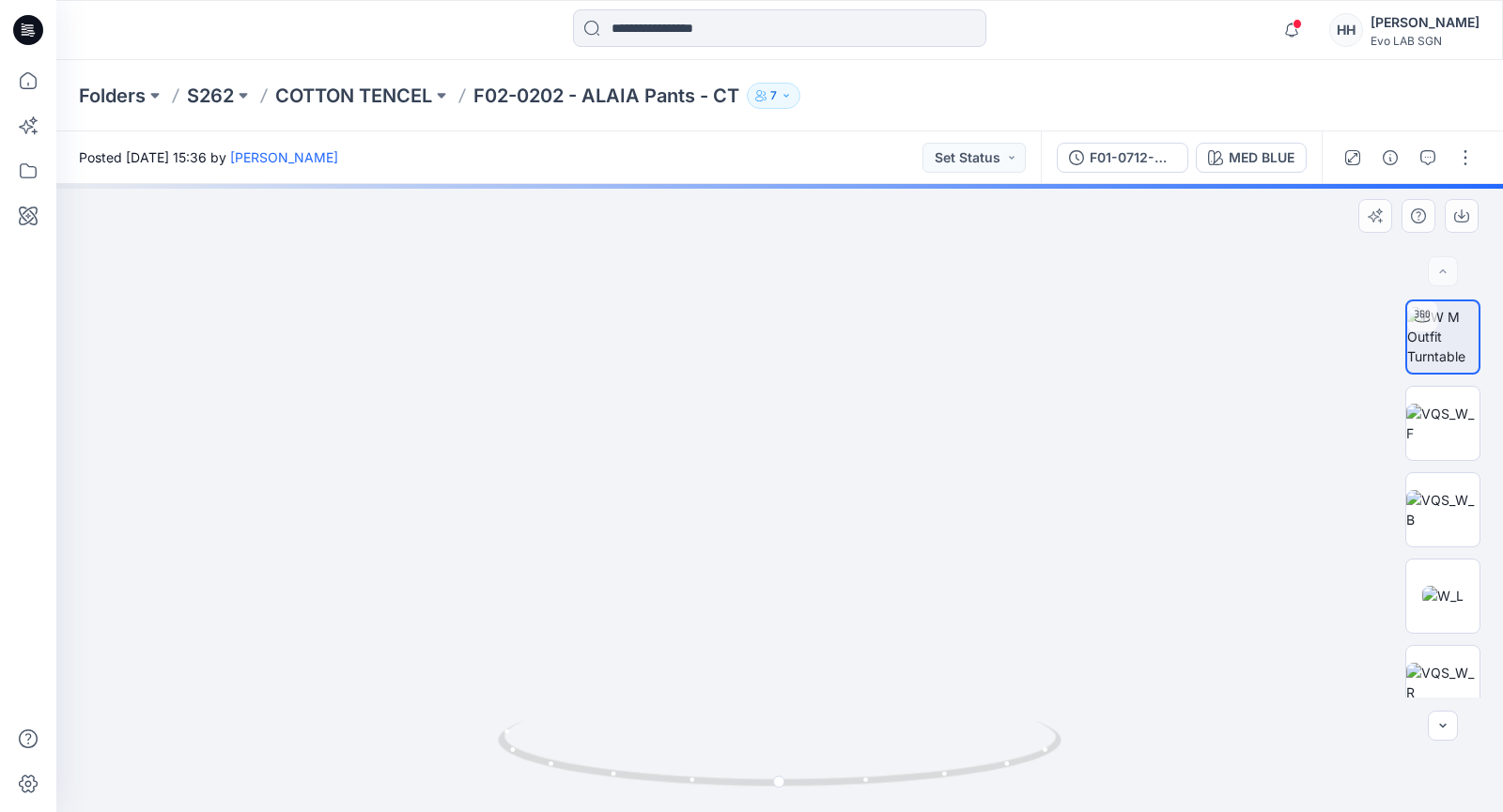
drag, startPoint x: 986, startPoint y: 636, endPoint x: 967, endPoint y: 490, distance: 147.2
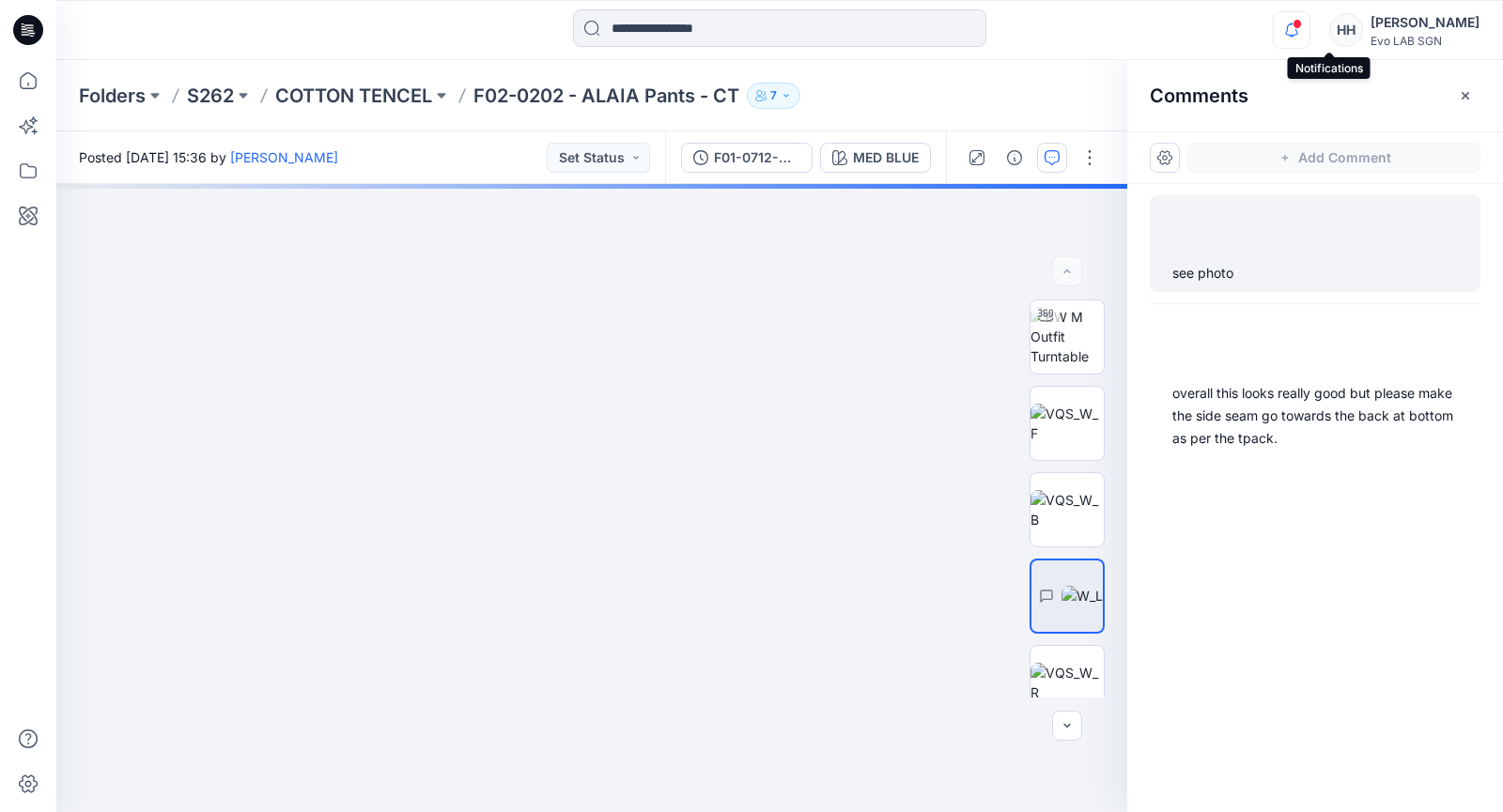
click at [1309, 29] on icon "button" at bounding box center [1291, 30] width 36 height 38
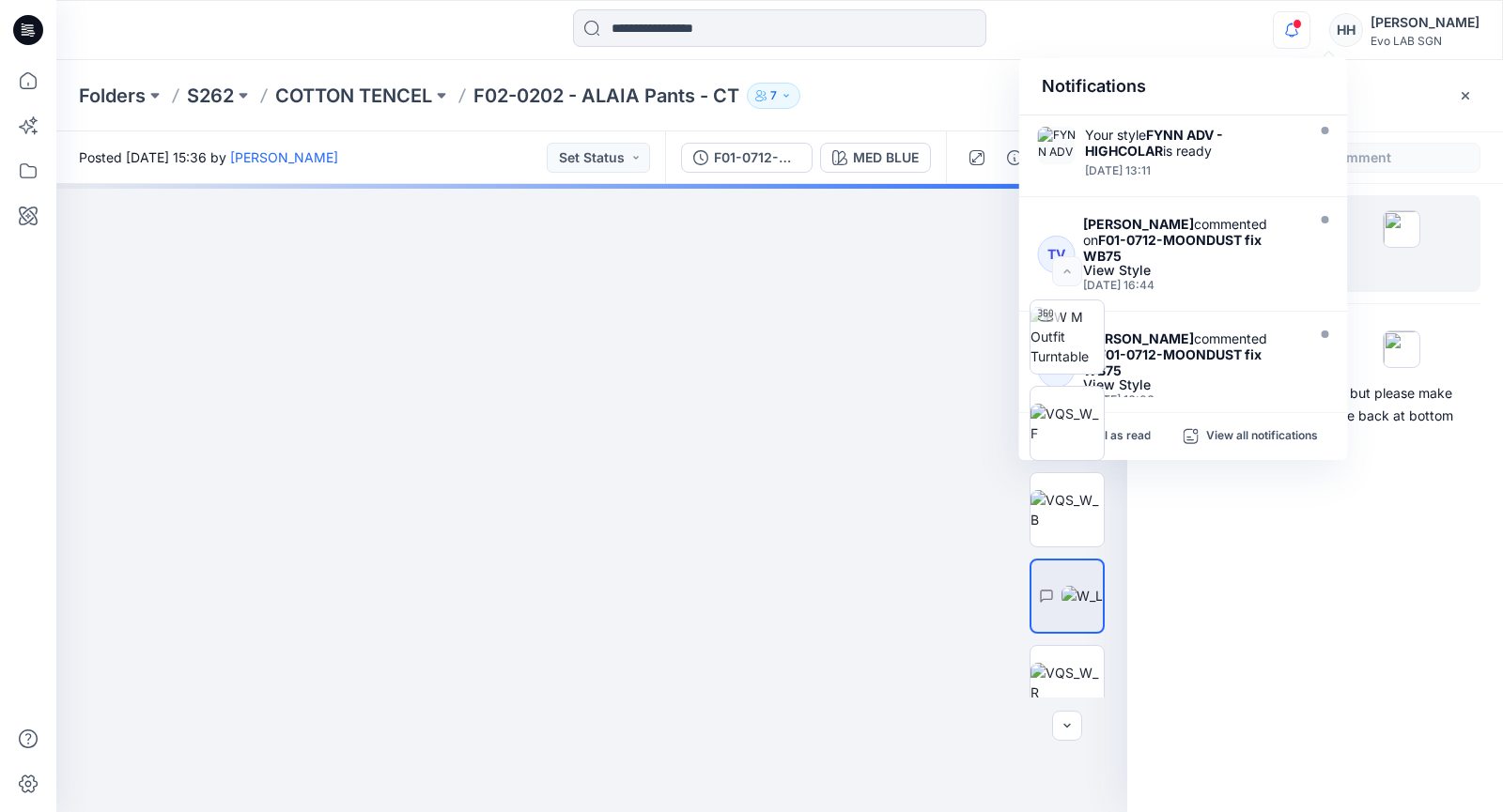
drag, startPoint x: 1332, startPoint y: 29, endPoint x: 1107, endPoint y: 15, distance: 225.4
click at [1095, 15] on div at bounding box center [779, 30] width 724 height 41
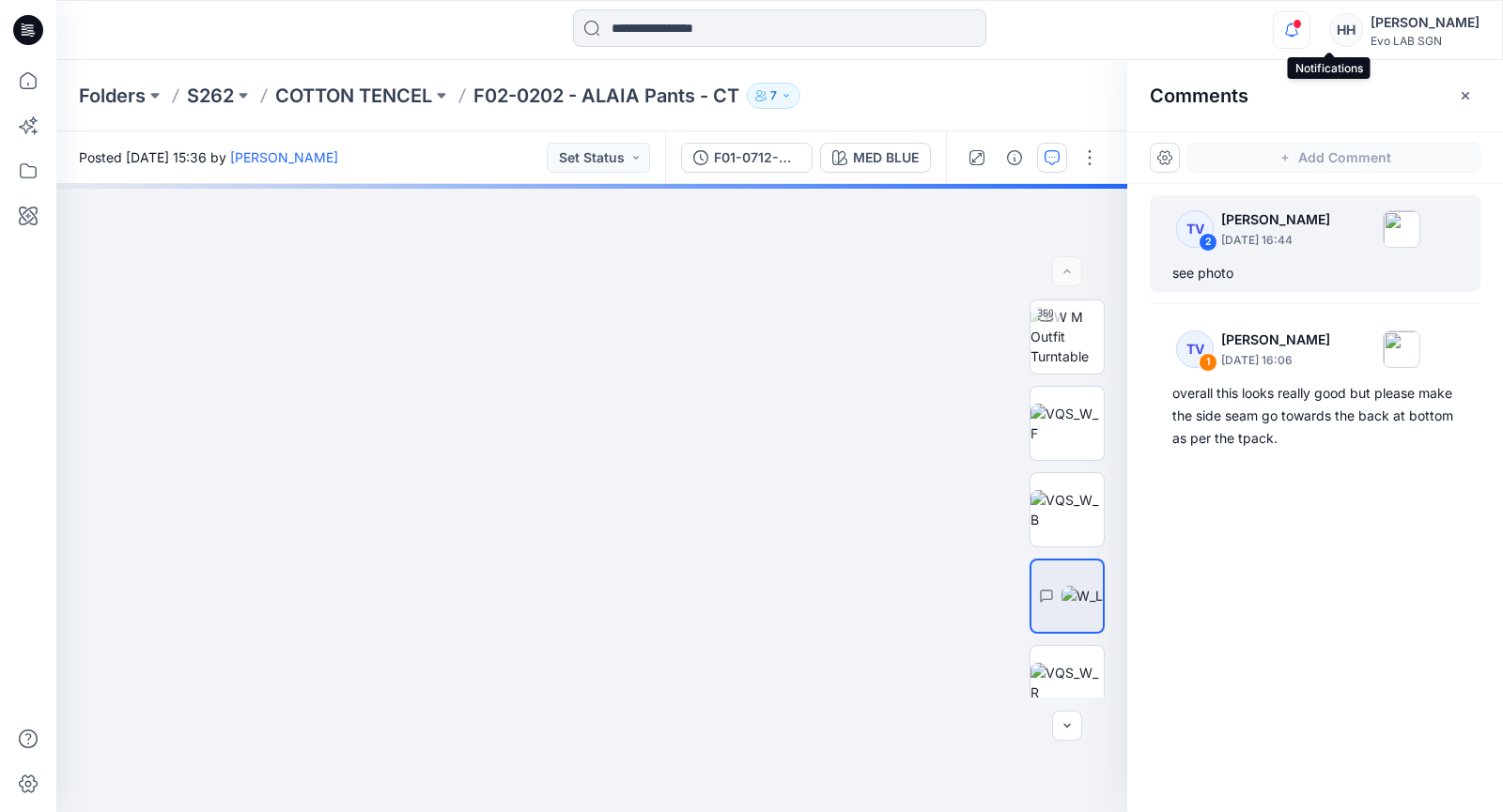
click at [1309, 20] on icon "button" at bounding box center [1291, 30] width 36 height 38
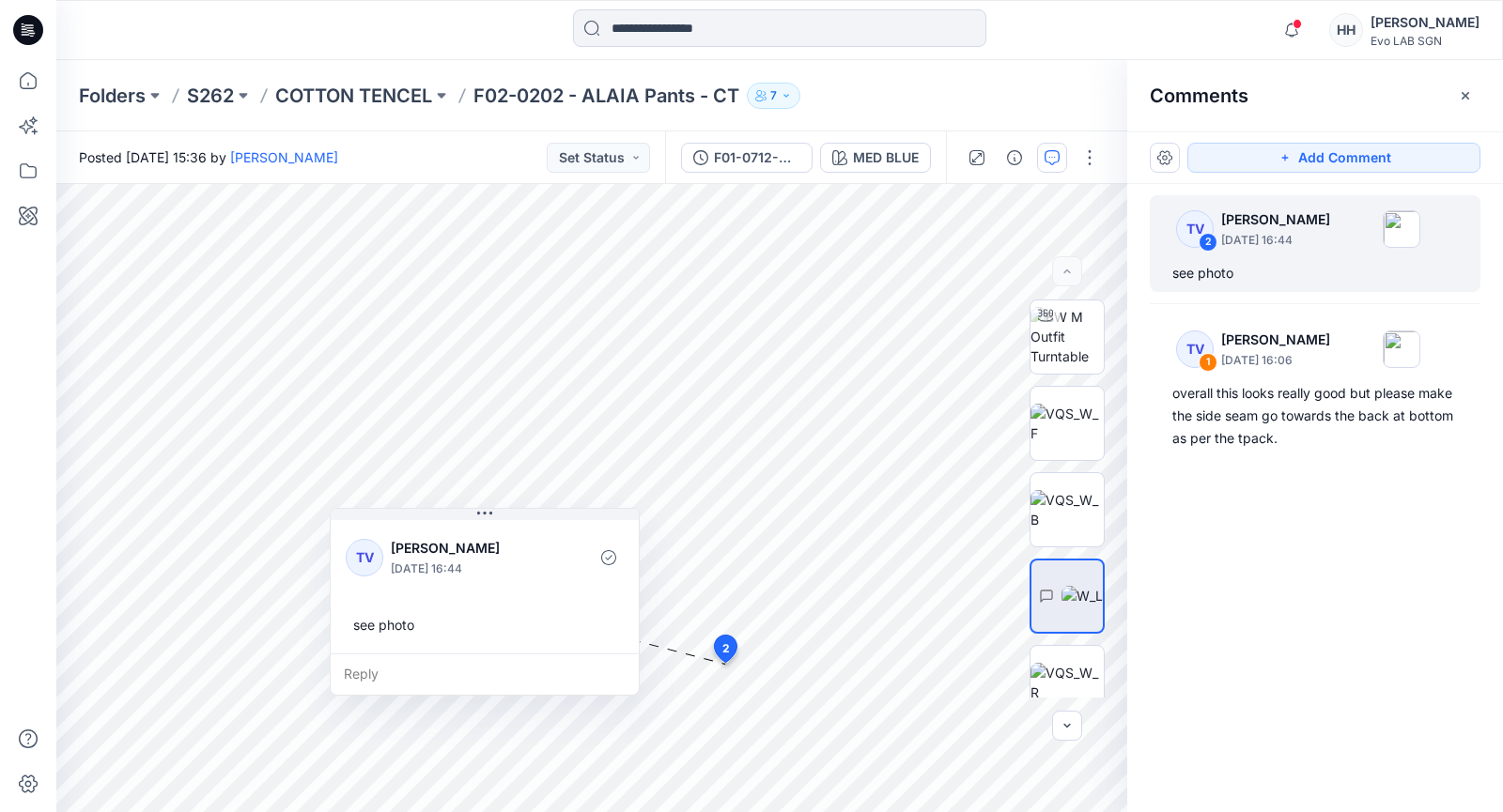
click at [1232, 582] on div "TV 2 [PERSON_NAME] [DATE] 16:44 see photo TV 1 [PERSON_NAME] [DATE] 16:06 overa…" at bounding box center [1314, 463] width 375 height 558
click at [201, 95] on p "S262" at bounding box center [210, 95] width 47 height 26
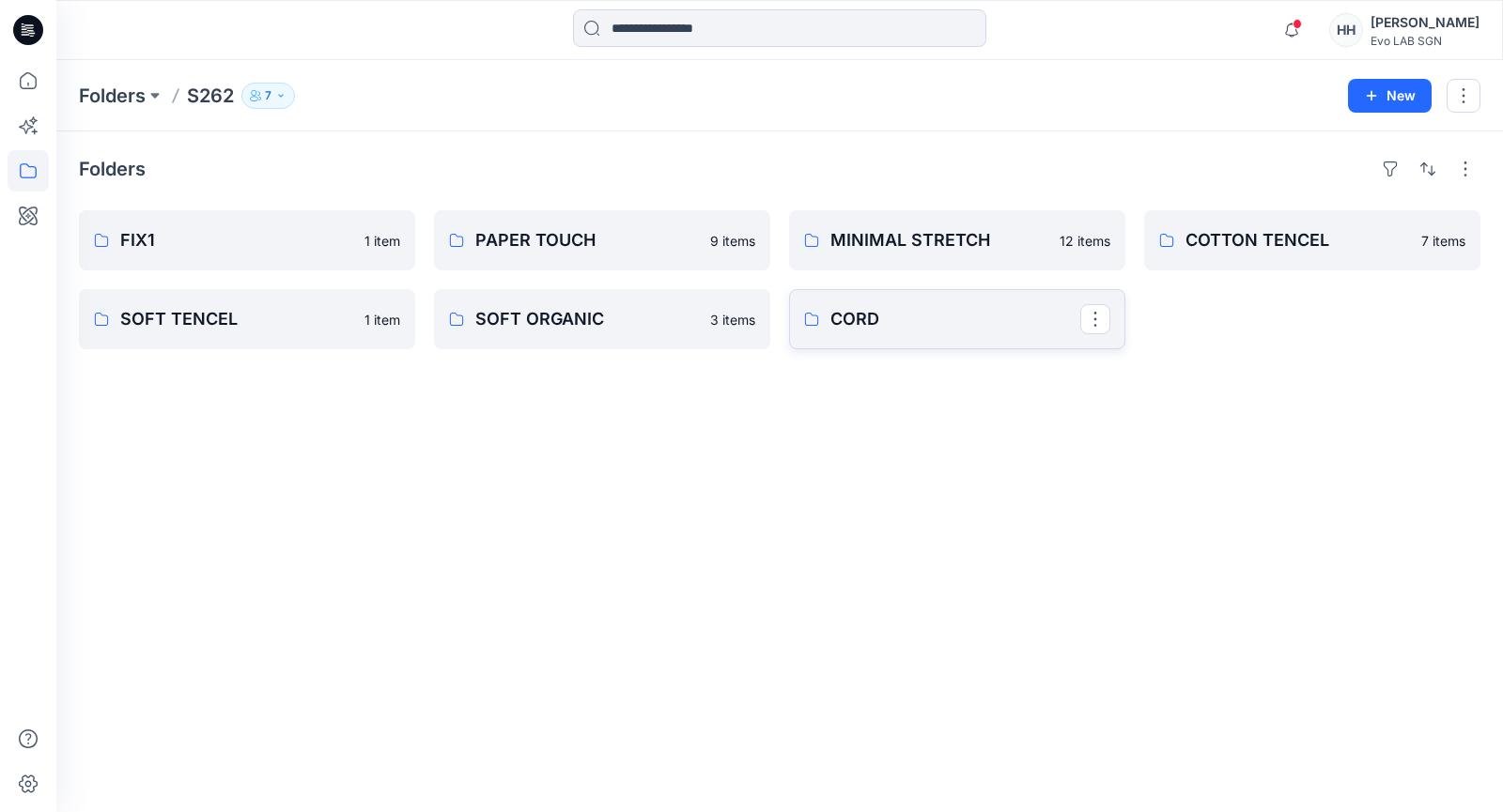
click at [962, 329] on p "CORD" at bounding box center [955, 318] width 250 height 26
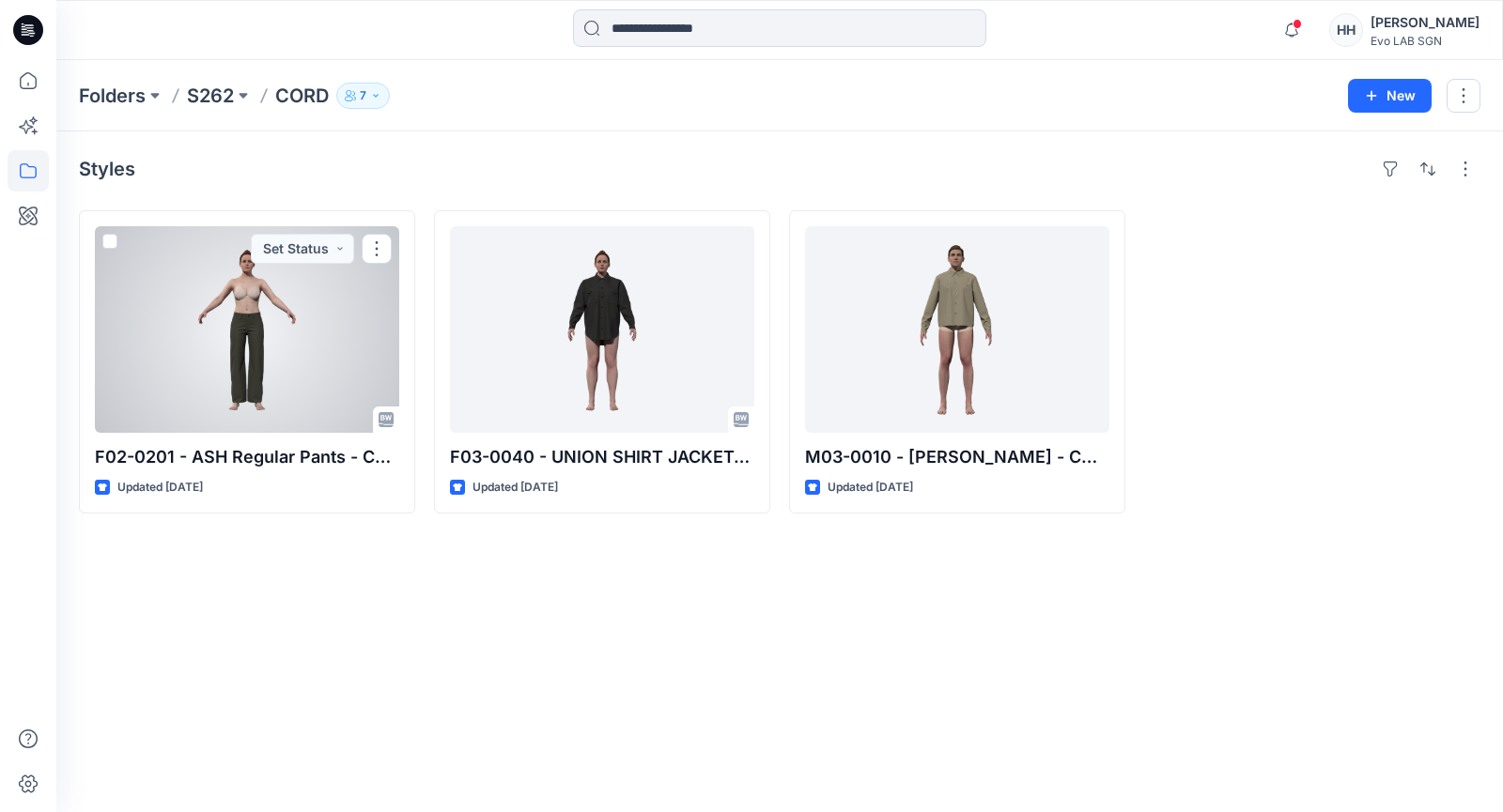
click at [252, 360] on div at bounding box center [246, 330] width 304 height 206
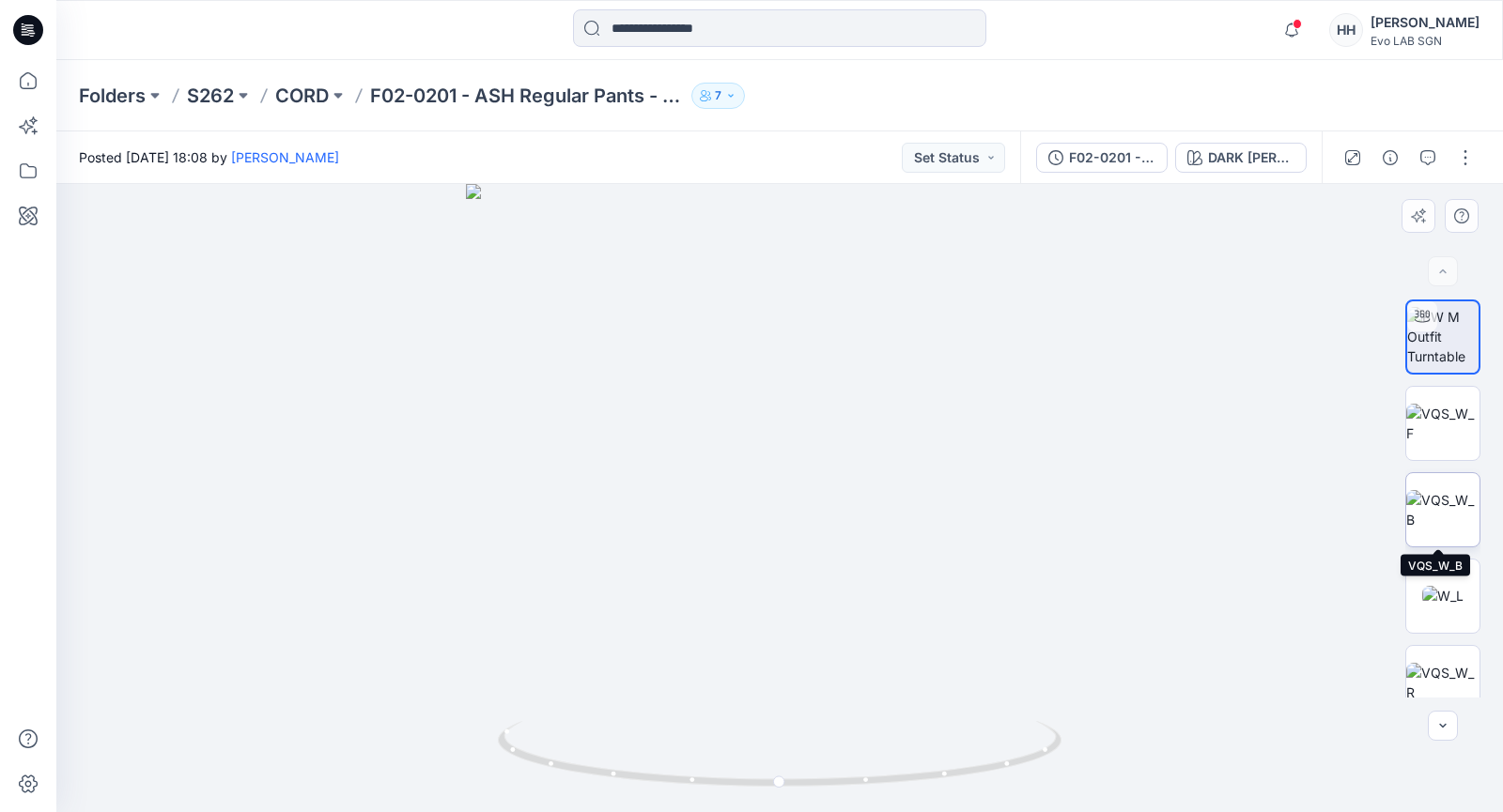
click at [1439, 501] on img at bounding box center [1442, 509] width 73 height 40
